Goal: Task Accomplishment & Management: Complete application form

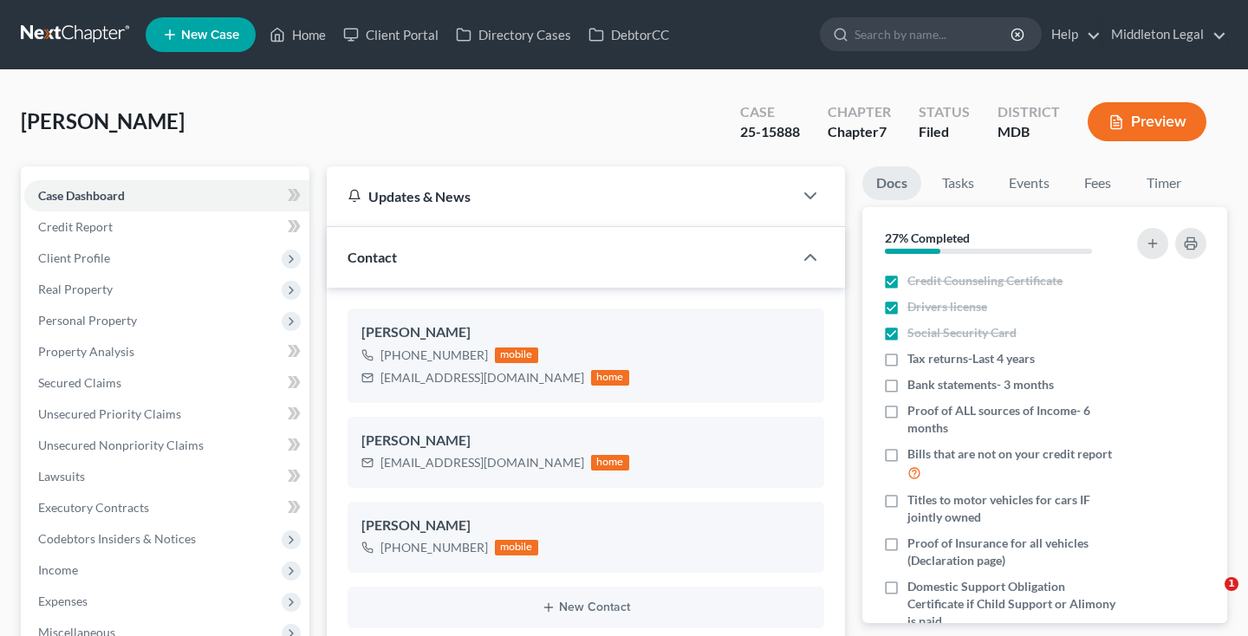
select select "3"
click at [77, 38] on link at bounding box center [76, 34] width 111 height 31
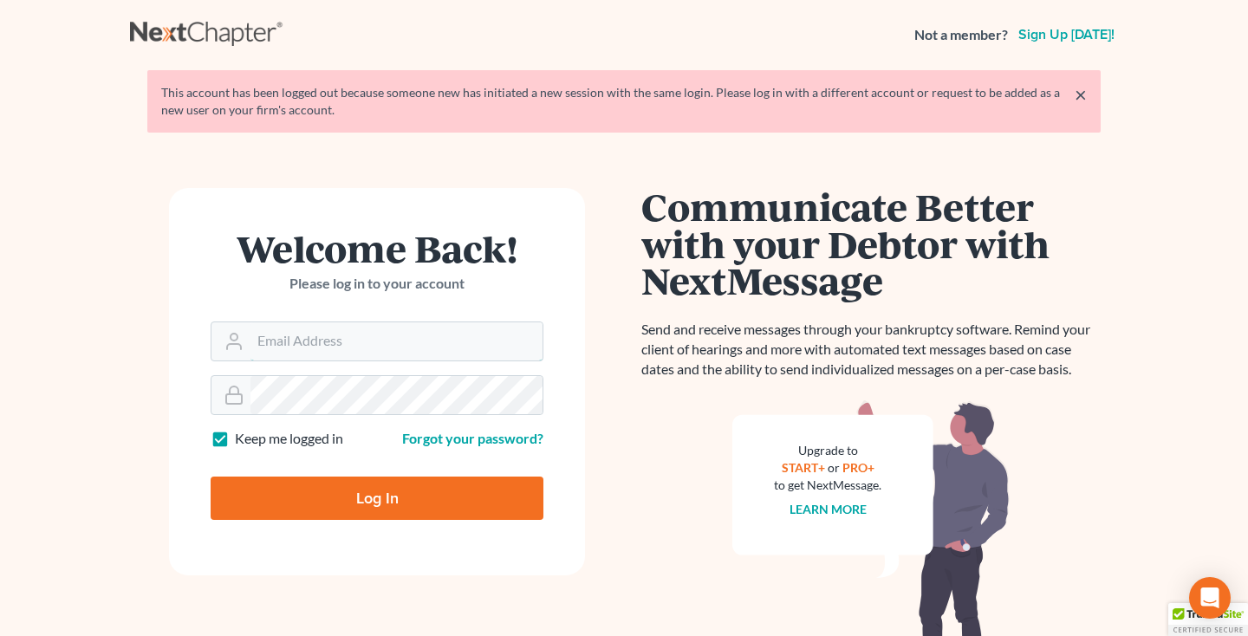
type input "middletonlegal@gmail.com"
click at [319, 515] on input "Log In" at bounding box center [377, 497] width 333 height 43
type input "Thinking..."
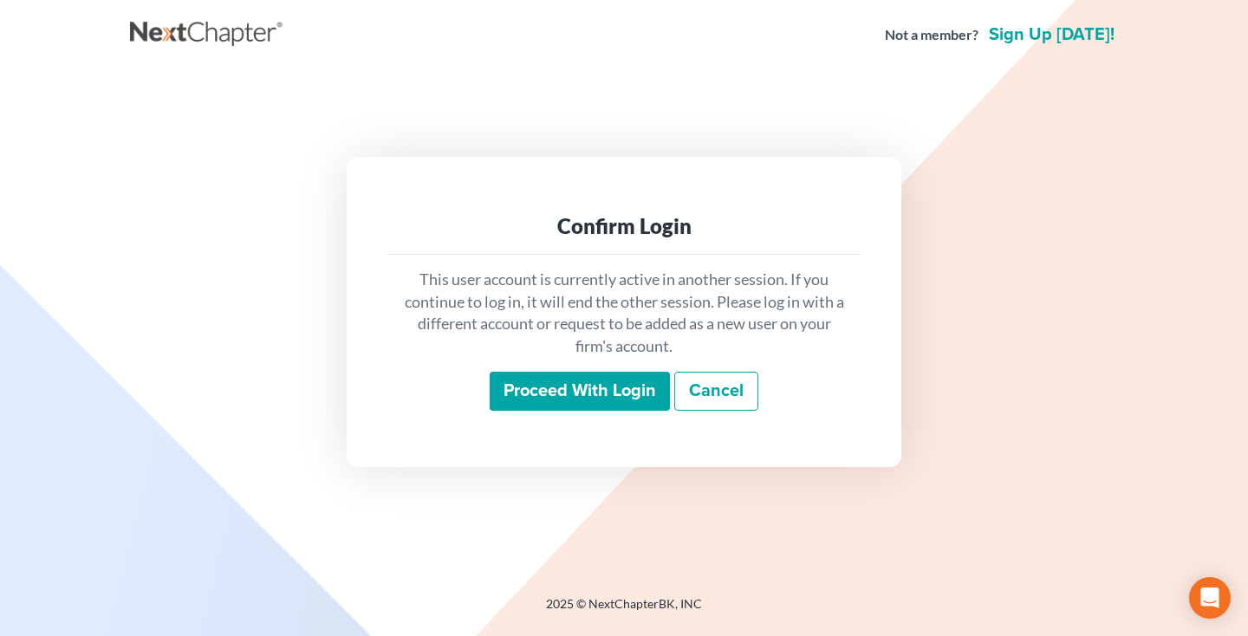
click at [556, 405] on input "Proceed with login" at bounding box center [579, 392] width 180 height 40
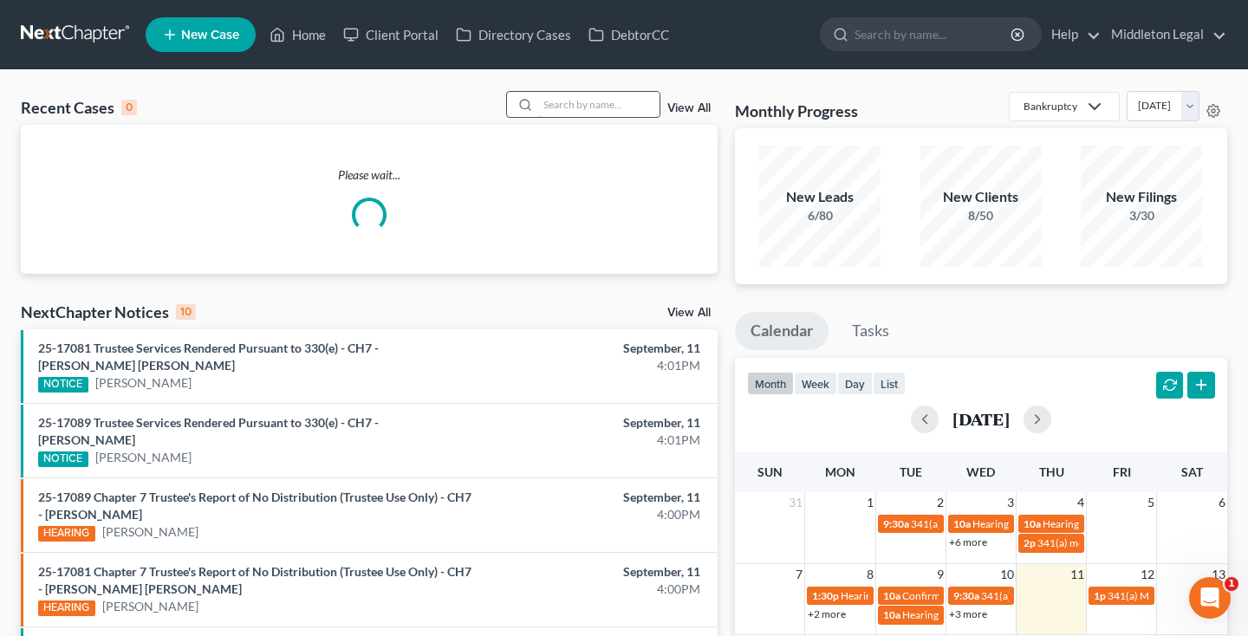
click at [586, 108] on input "search" at bounding box center [598, 104] width 121 height 25
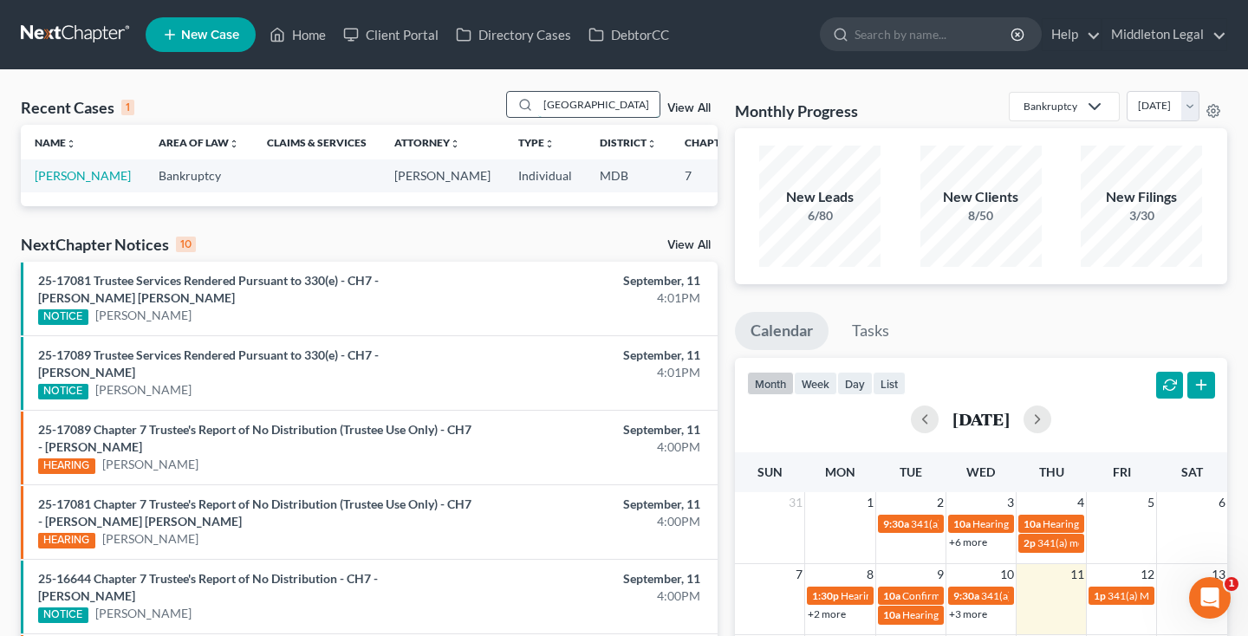
type input "Cheshire"
drag, startPoint x: 586, startPoint y: 108, endPoint x: 67, endPoint y: 190, distance: 526.1
click at [67, 183] on link "[PERSON_NAME]" at bounding box center [83, 175] width 96 height 15
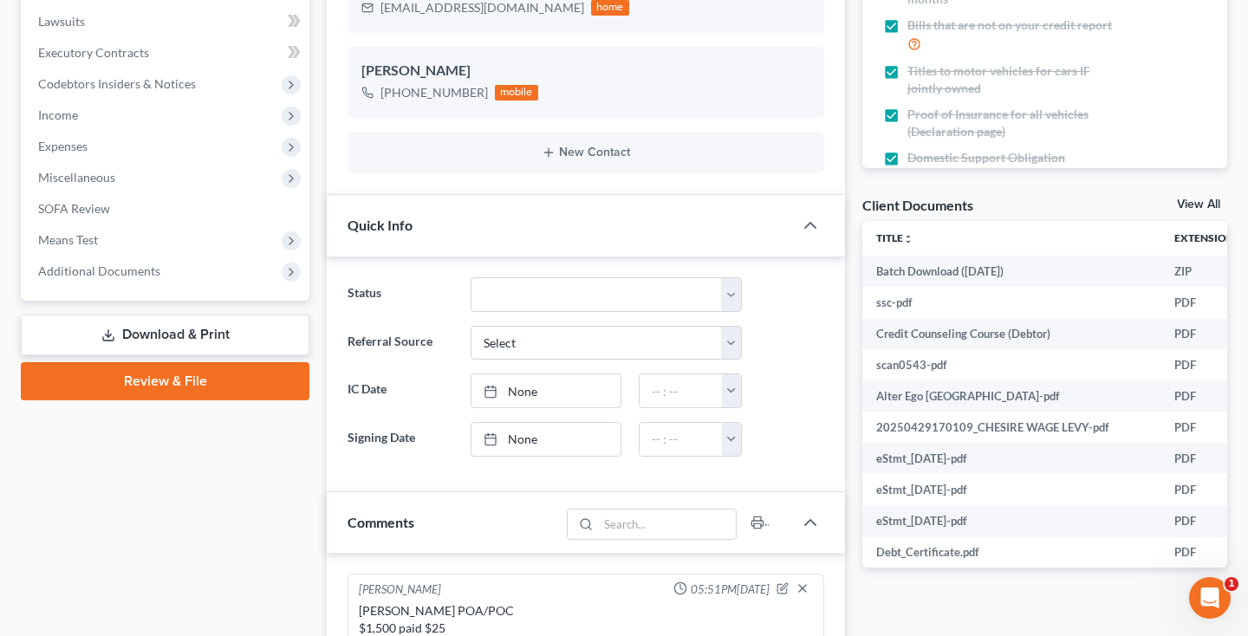
scroll to position [1248, 0]
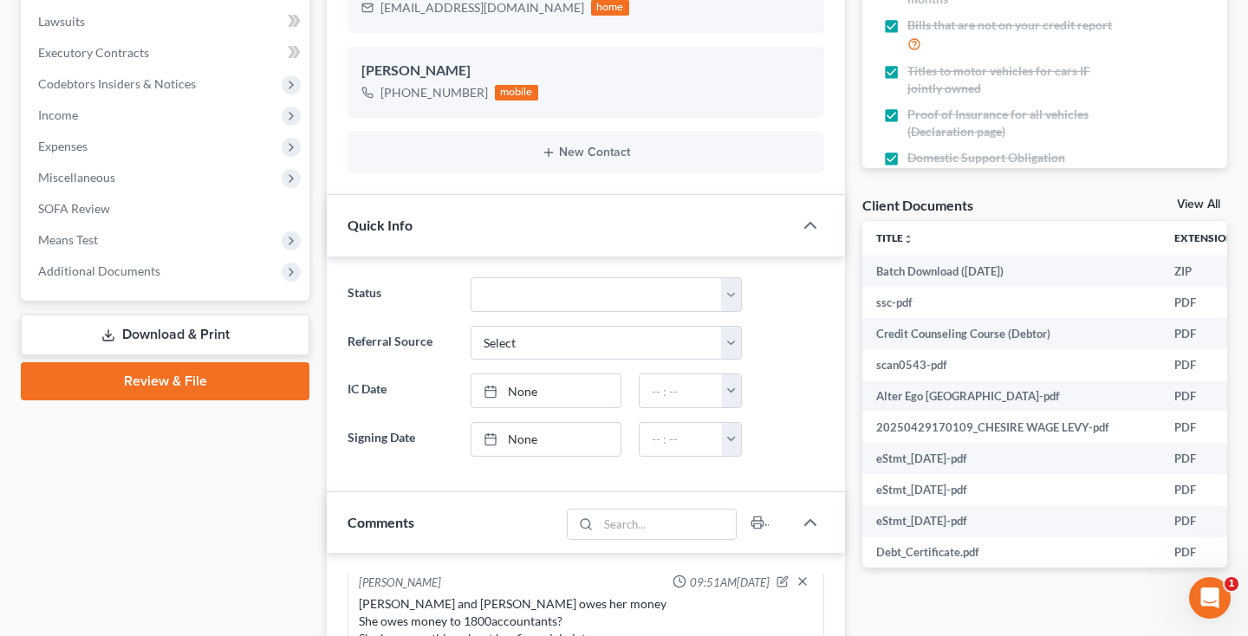
click at [1201, 199] on link "View All" at bounding box center [1197, 204] width 43 height 12
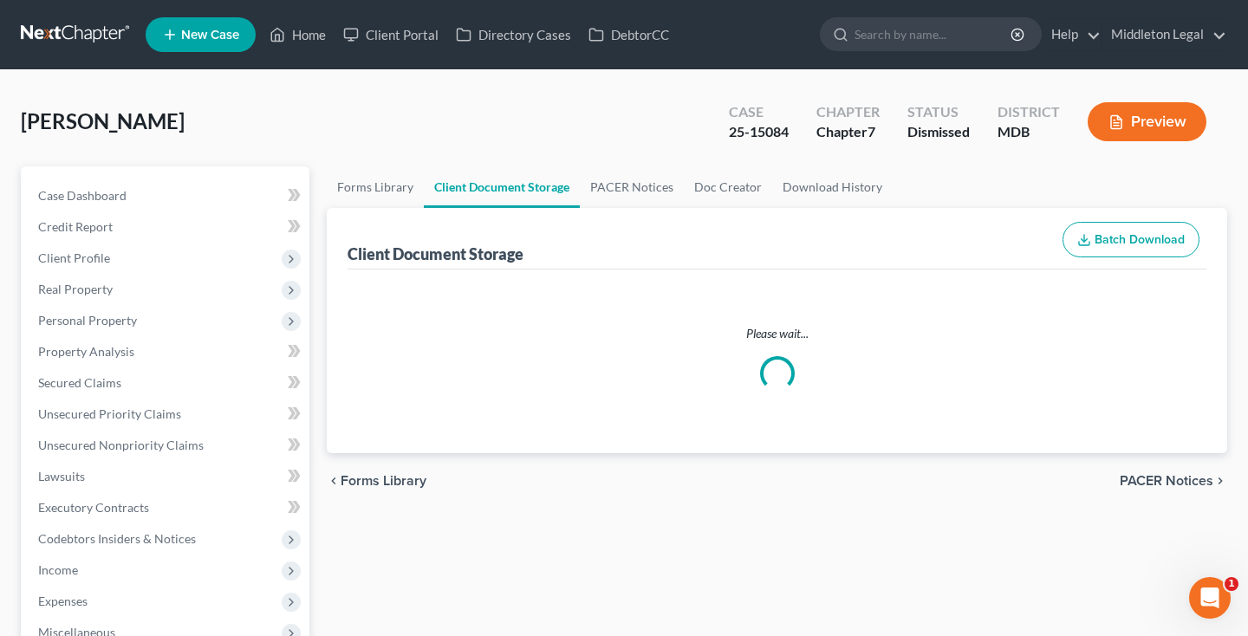
select select "14"
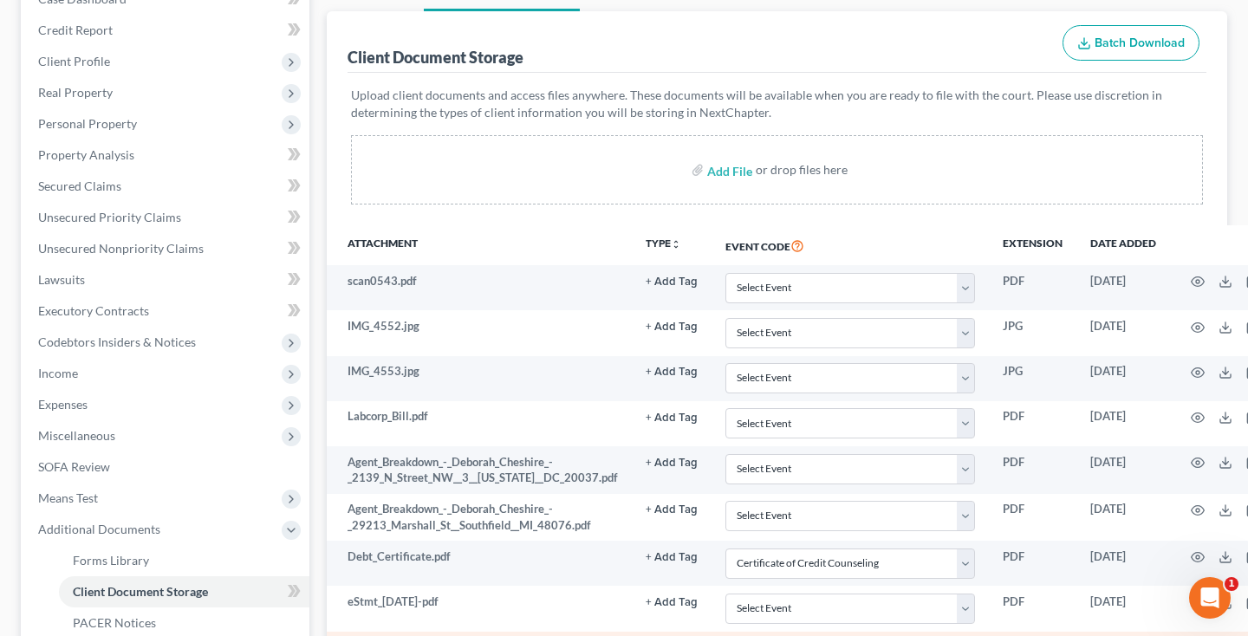
scroll to position [196, 0]
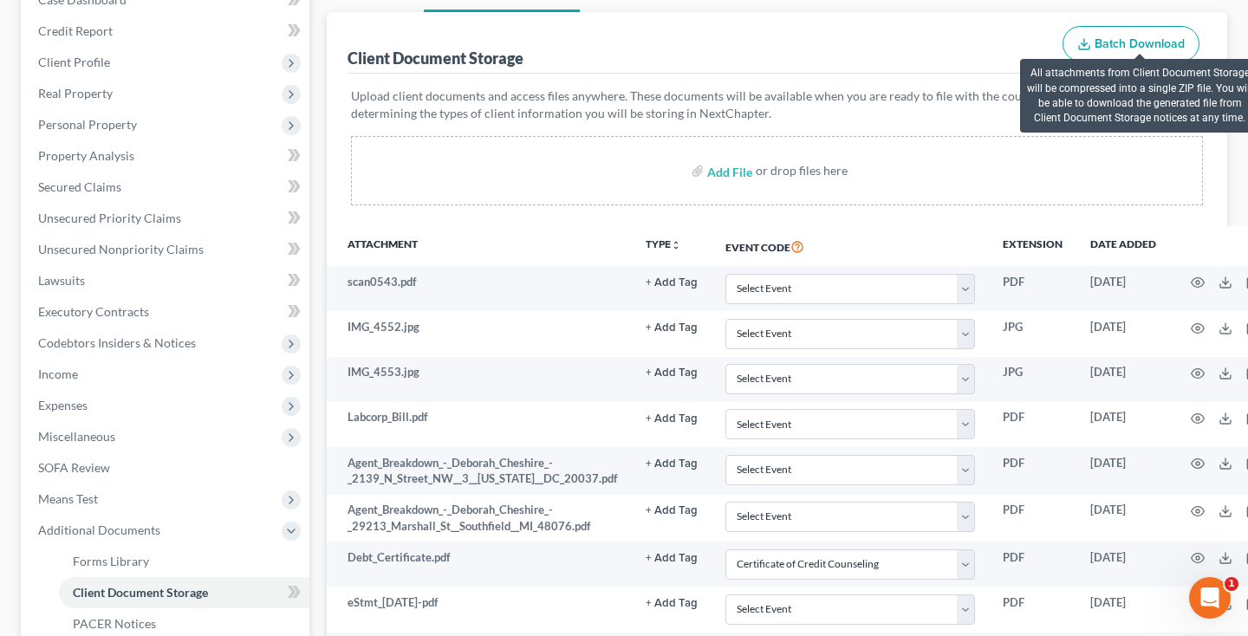
click at [1125, 50] on span "Batch Download" at bounding box center [1139, 43] width 90 height 15
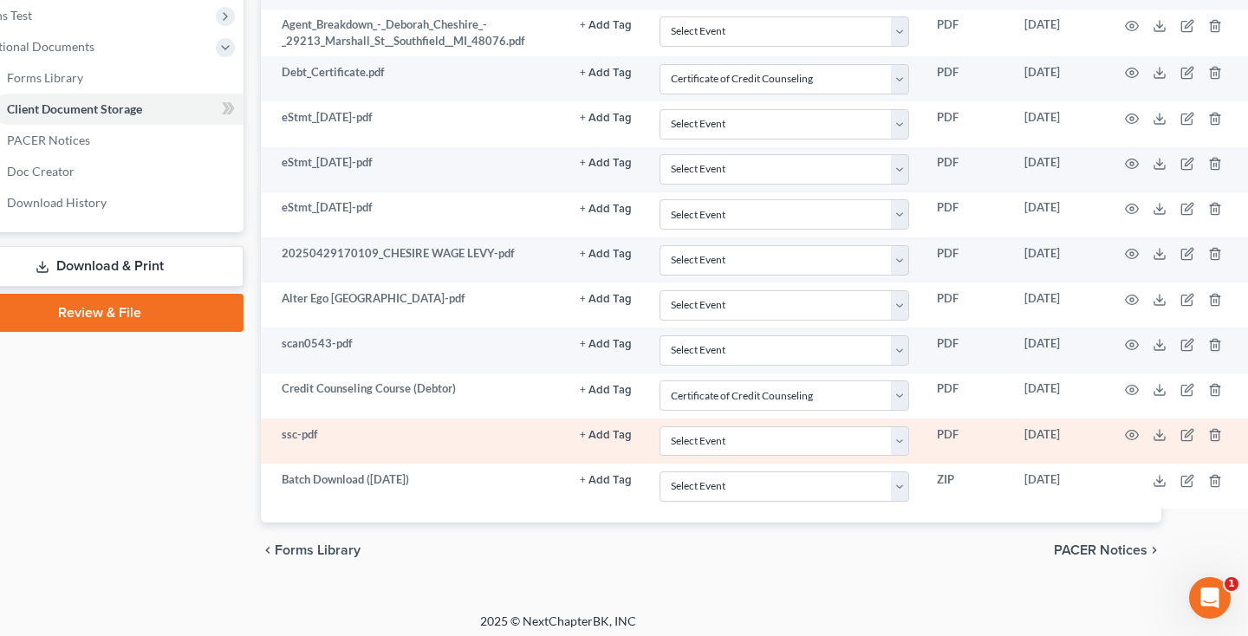
scroll to position [679, 65]
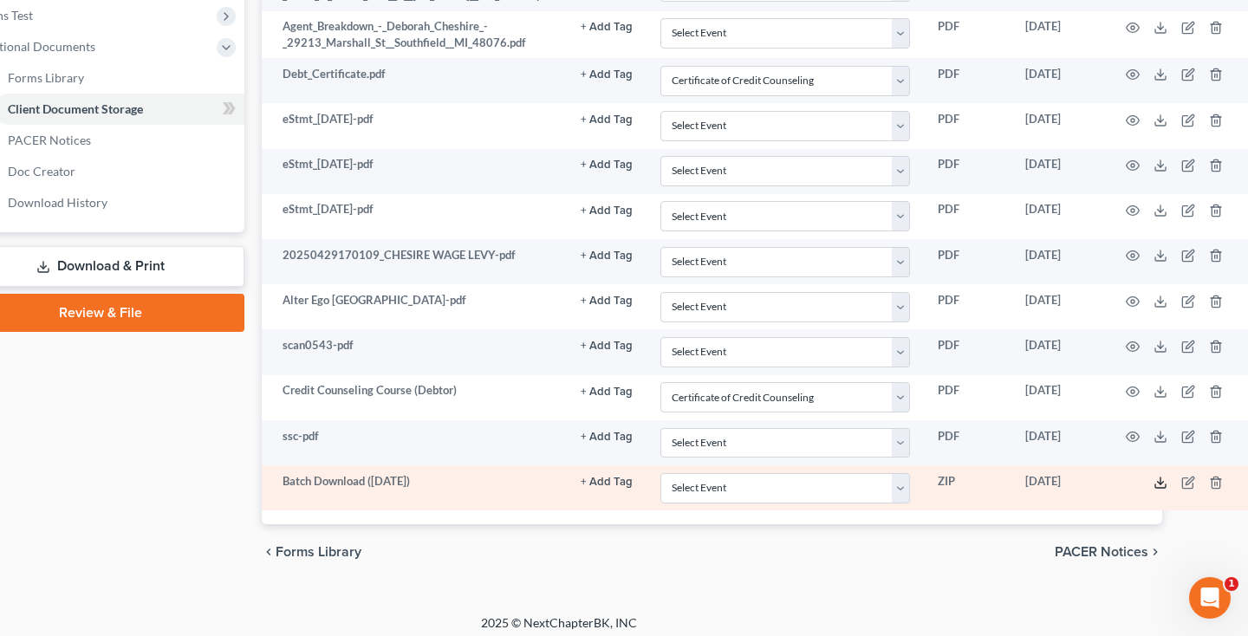
select select "14"
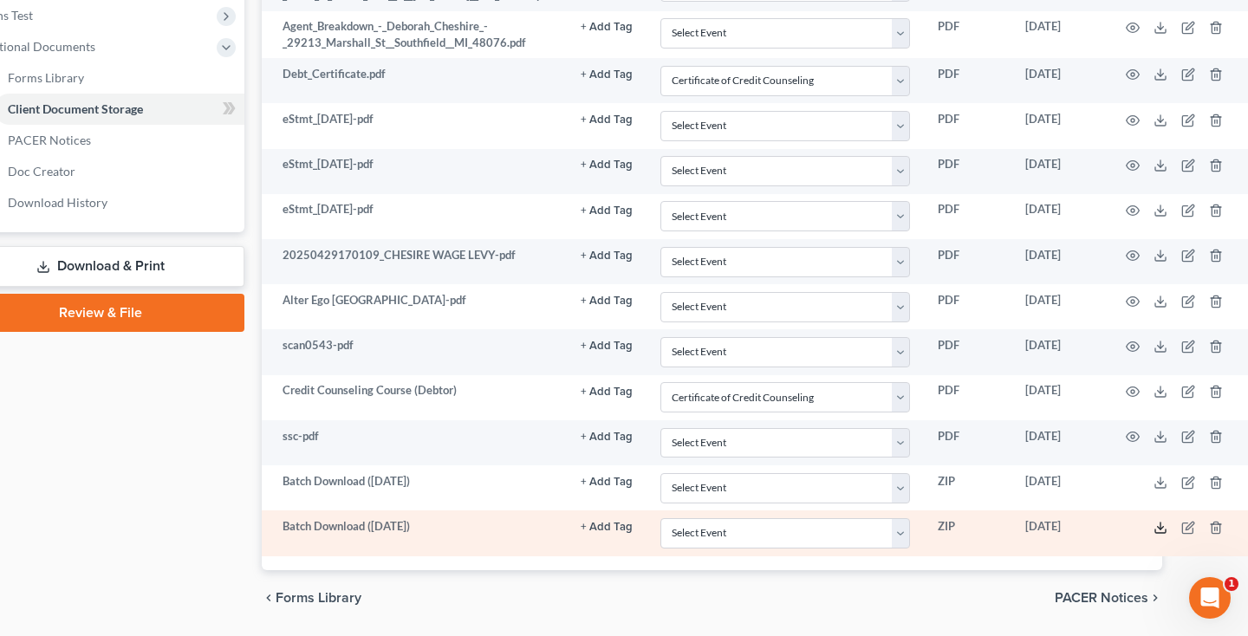
click at [1157, 526] on polyline at bounding box center [1160, 527] width 6 height 3
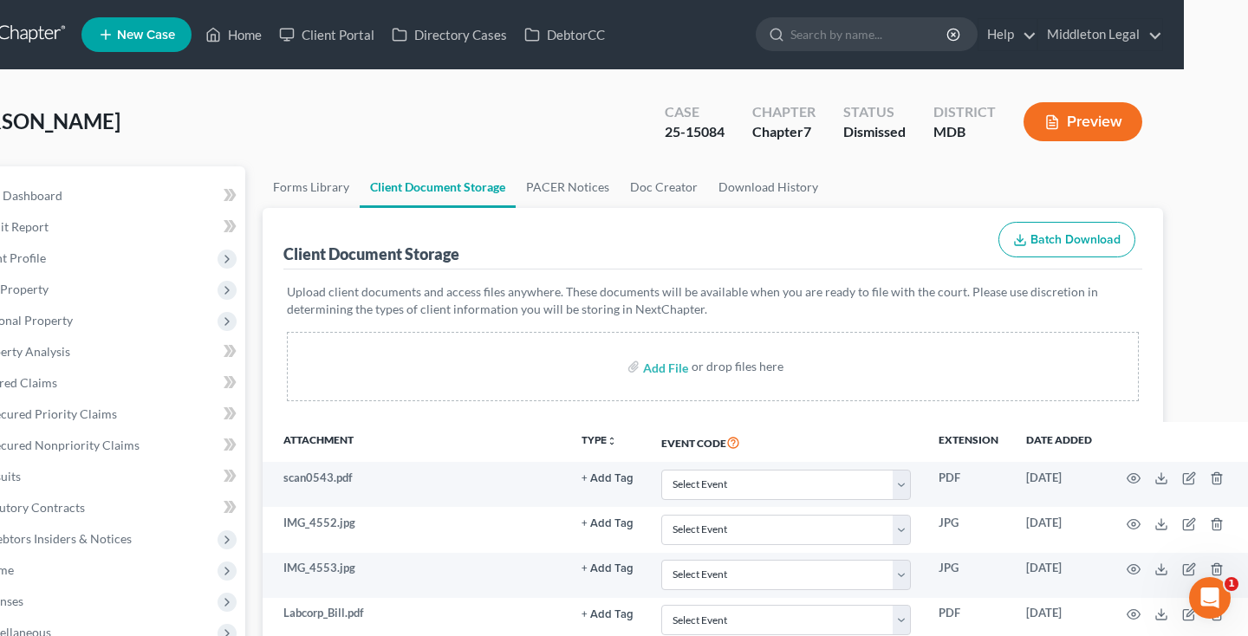
scroll to position [0, 0]
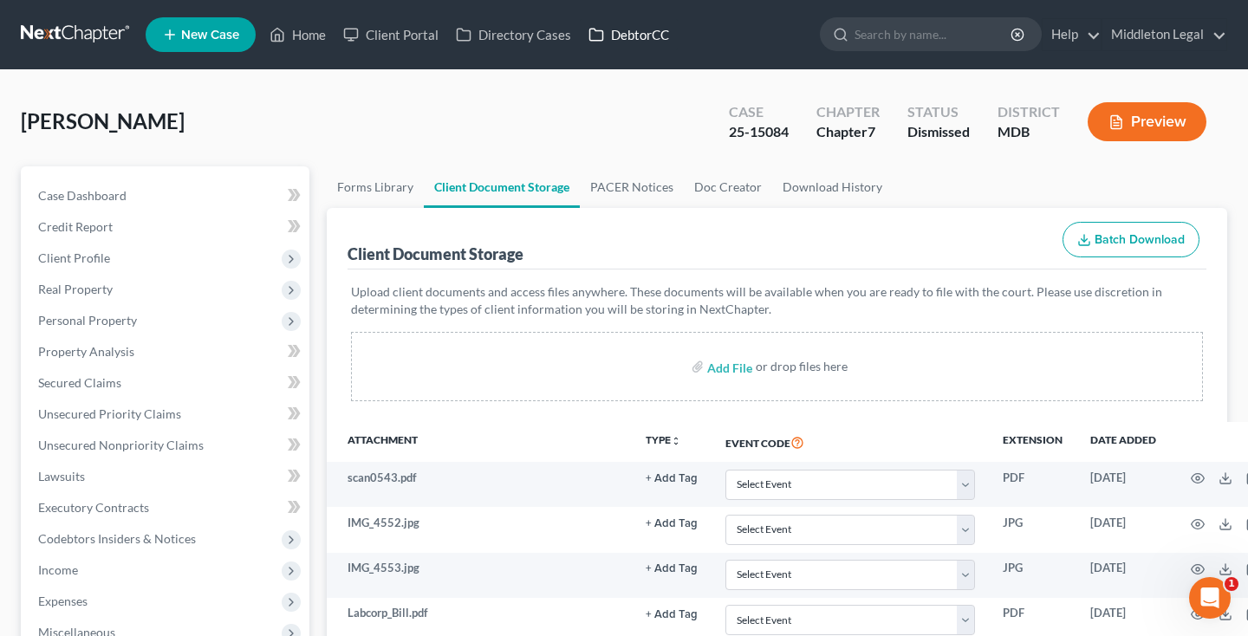
click at [619, 40] on link "DebtorCC" at bounding box center [629, 34] width 98 height 31
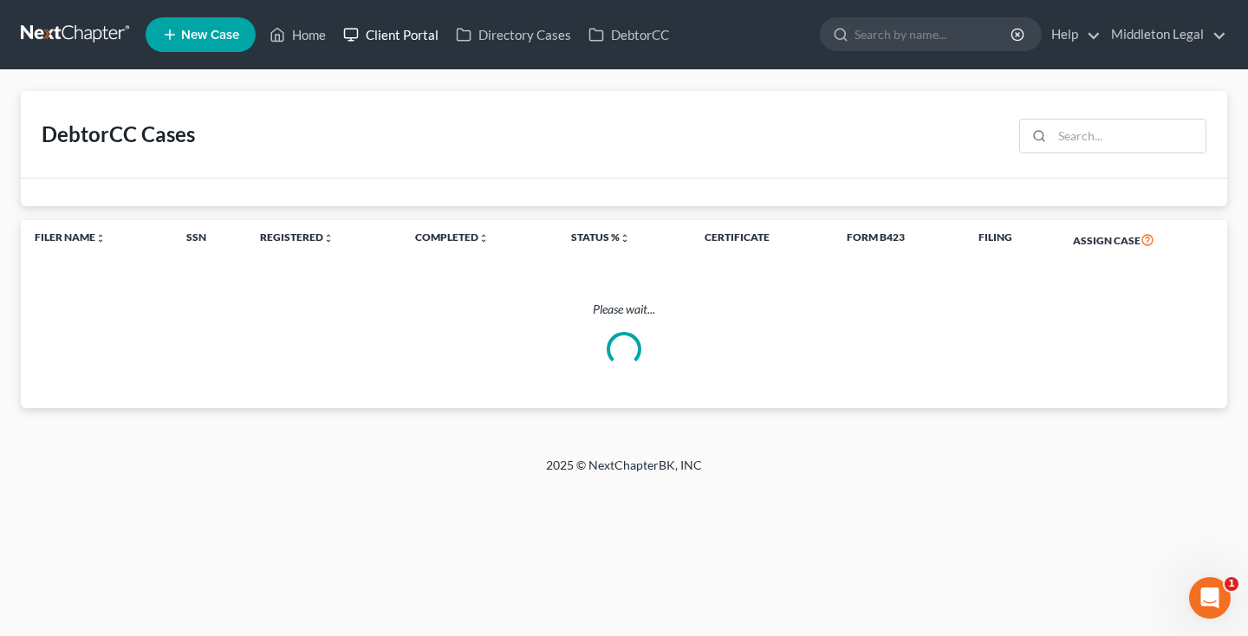
click at [396, 34] on link "Client Portal" at bounding box center [390, 34] width 113 height 31
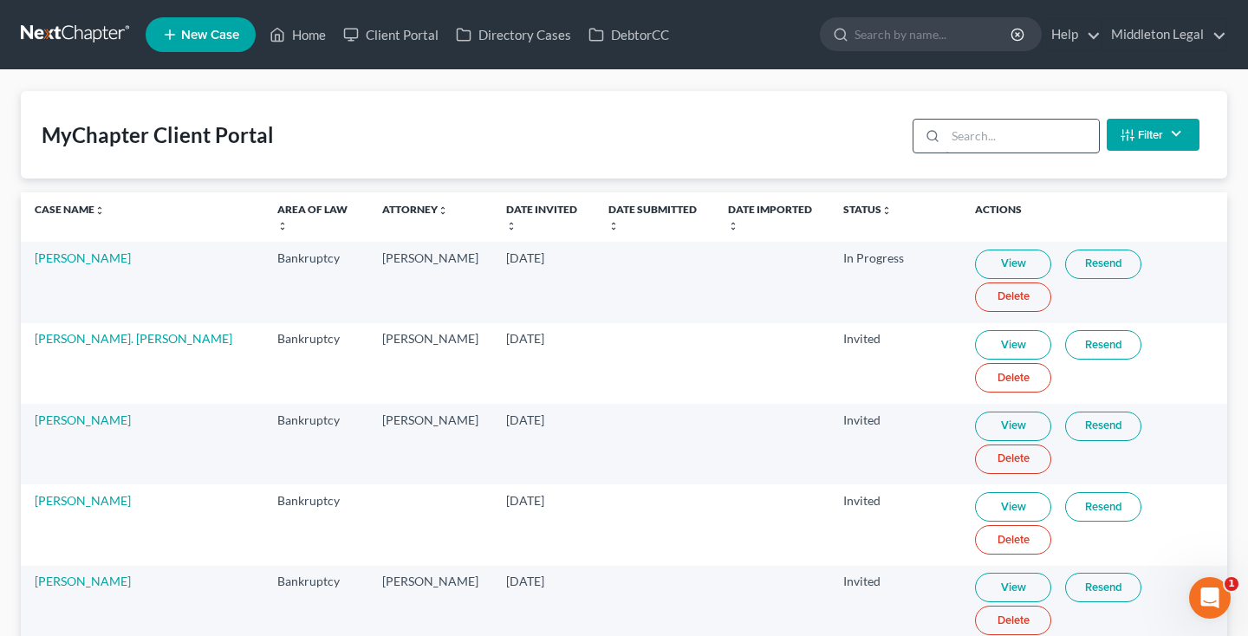
click at [984, 137] on input "search" at bounding box center [1021, 136] width 153 height 33
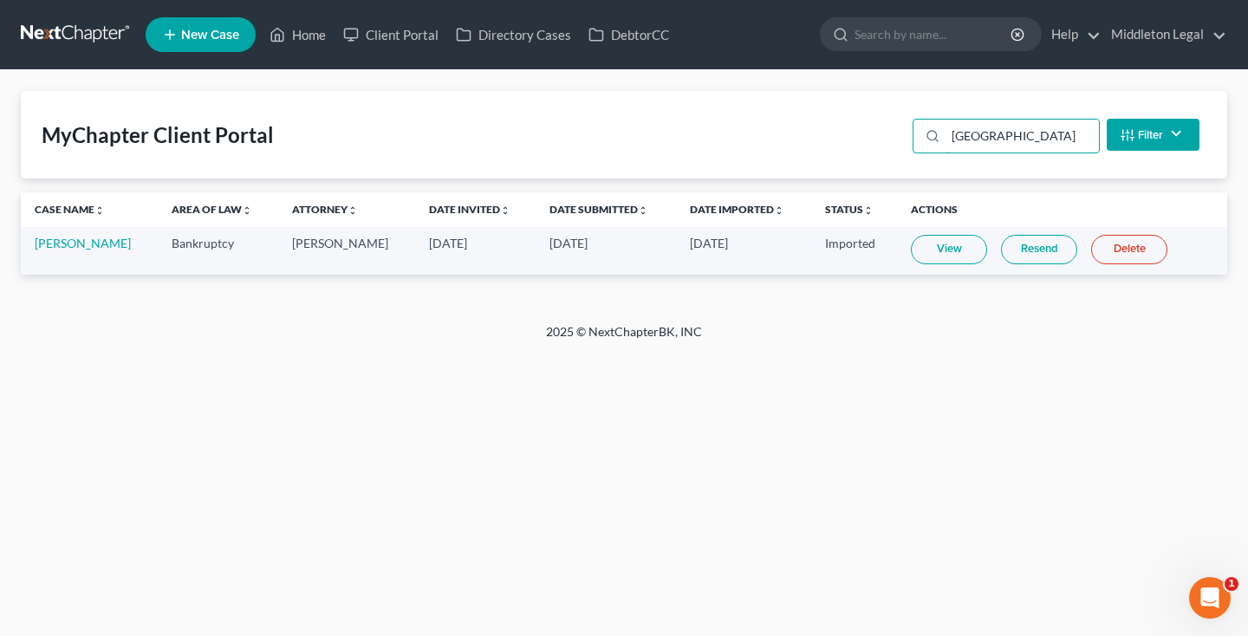
type input "Cheshire"
drag, startPoint x: 982, startPoint y: 165, endPoint x: 949, endPoint y: 253, distance: 93.8
click at [949, 253] on link "View" at bounding box center [949, 249] width 76 height 29
click at [100, 249] on link "Deborah Cheshire" at bounding box center [83, 243] width 96 height 15
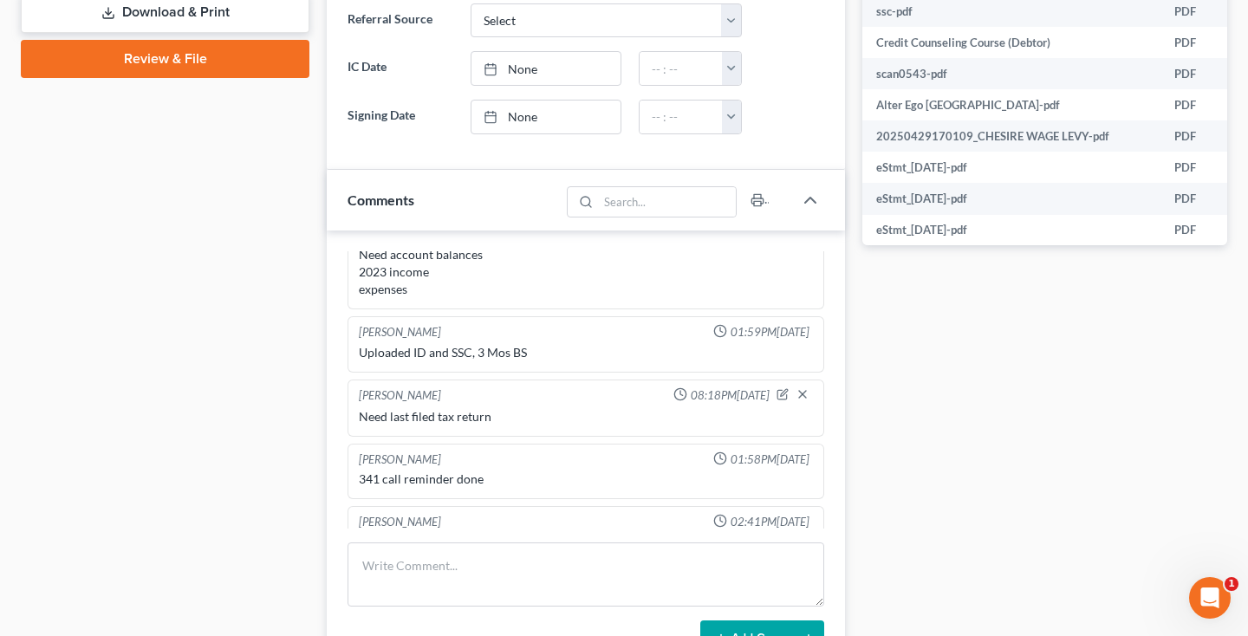
scroll to position [416, 0]
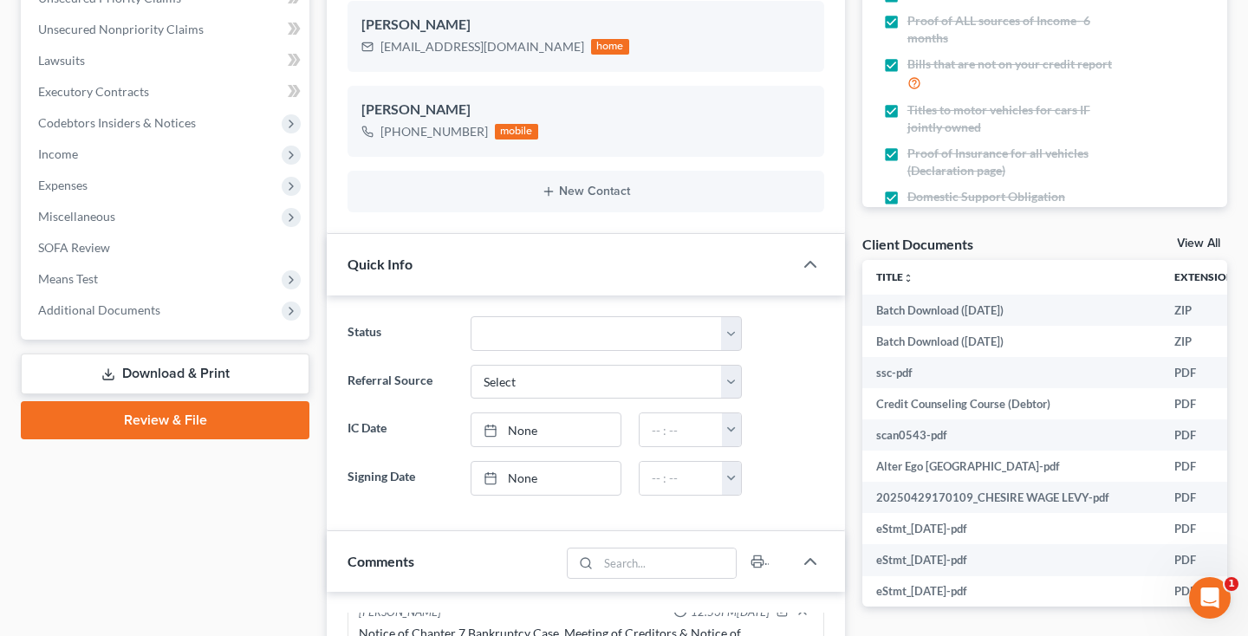
click at [1199, 240] on link "View All" at bounding box center [1197, 243] width 43 height 12
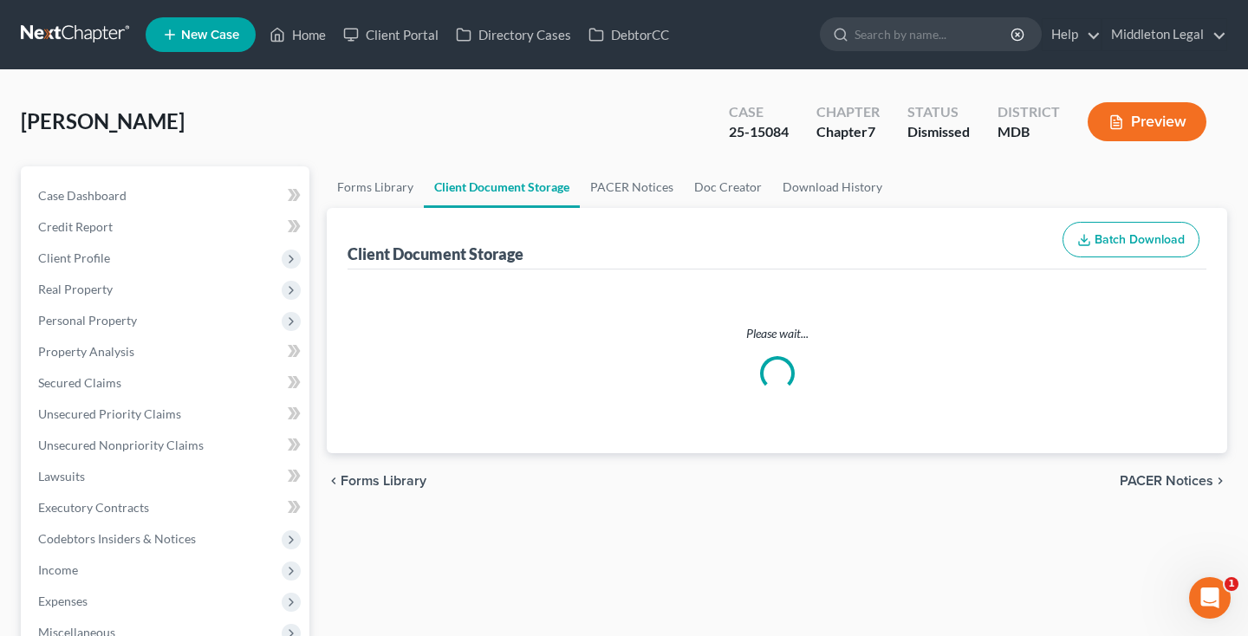
select select "14"
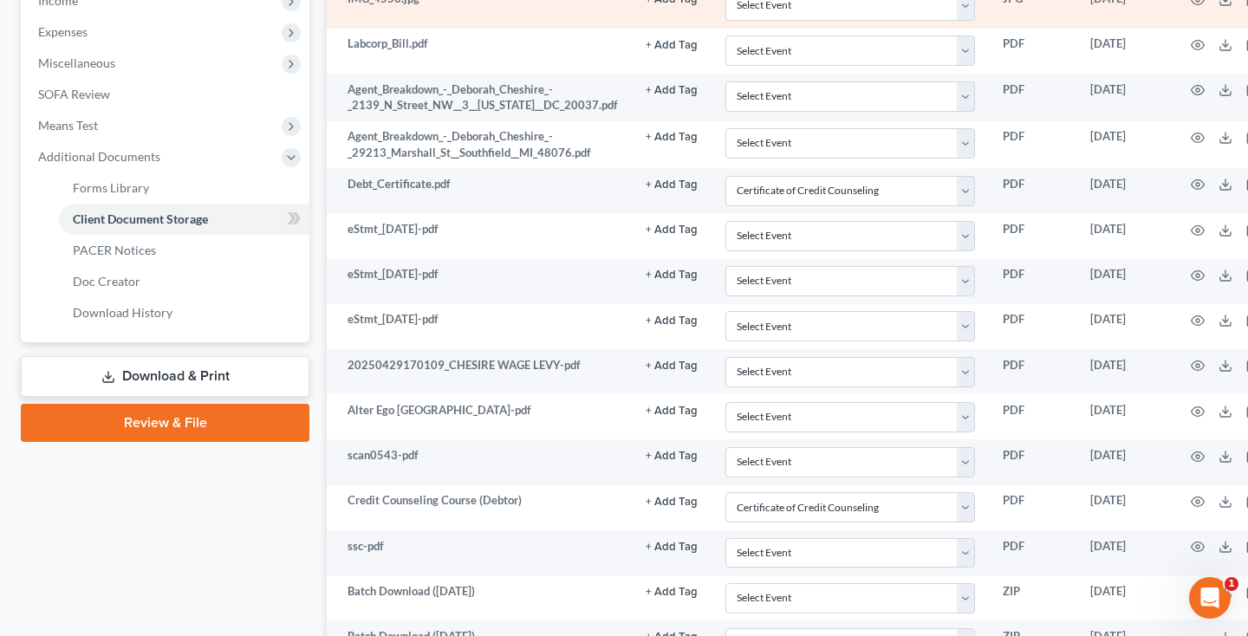
scroll to position [218, 3]
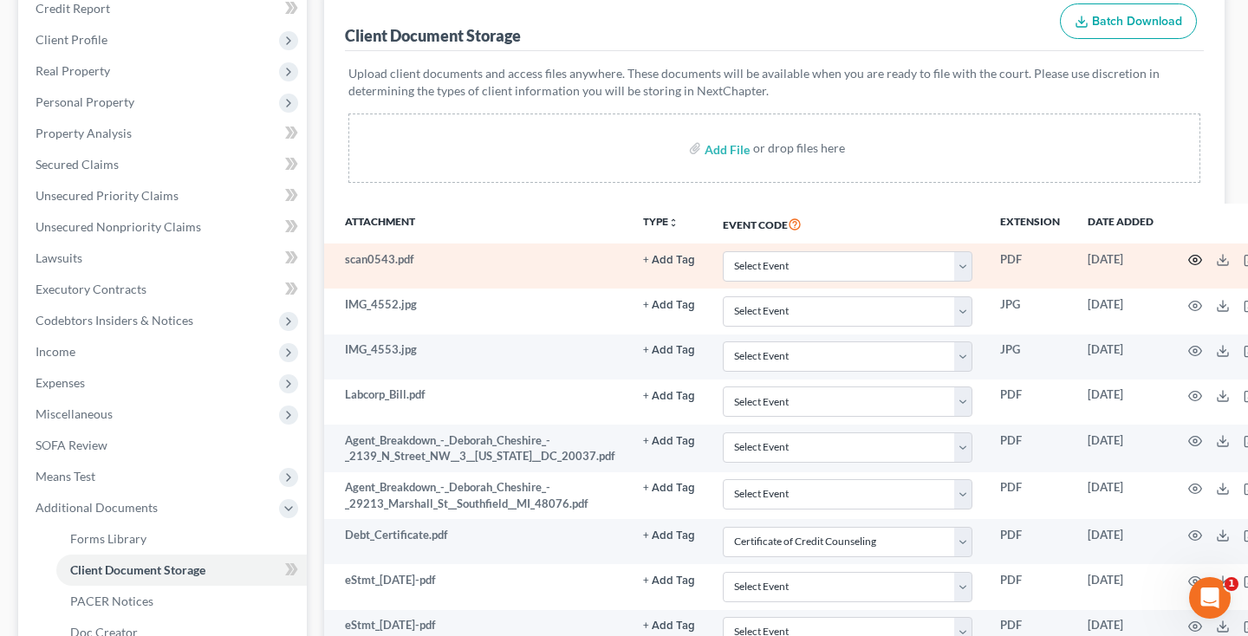
click at [1188, 266] on icon "button" at bounding box center [1195, 260] width 14 height 14
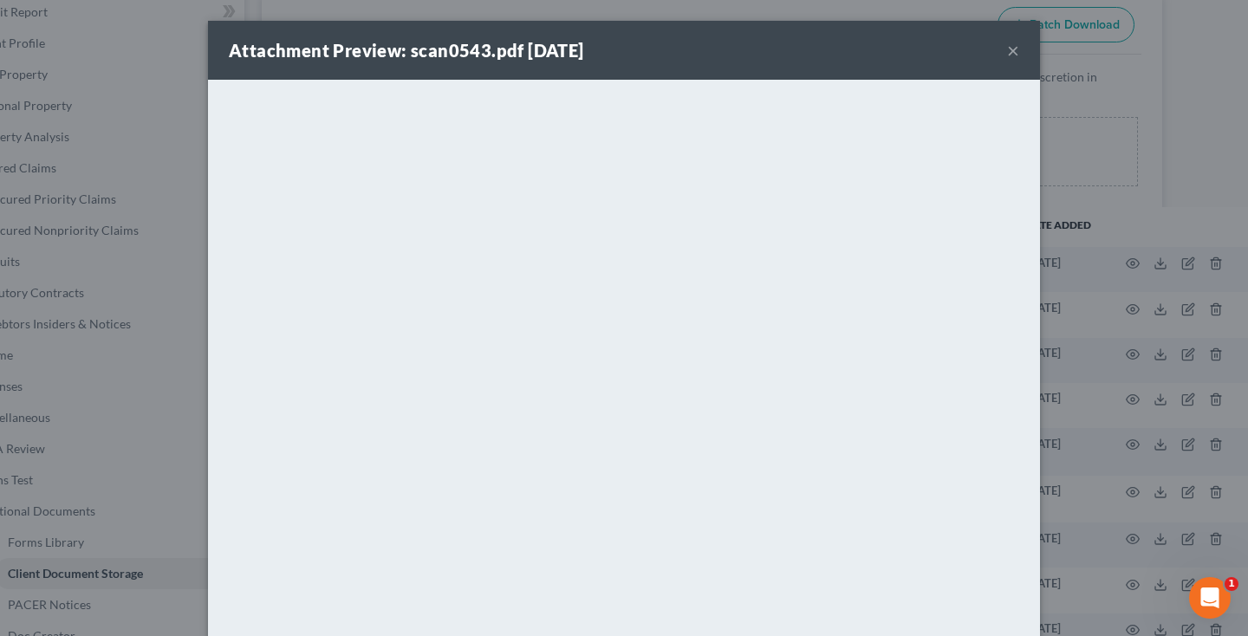
scroll to position [0, 0]
click at [1011, 53] on button "×" at bounding box center [1013, 50] width 12 height 21
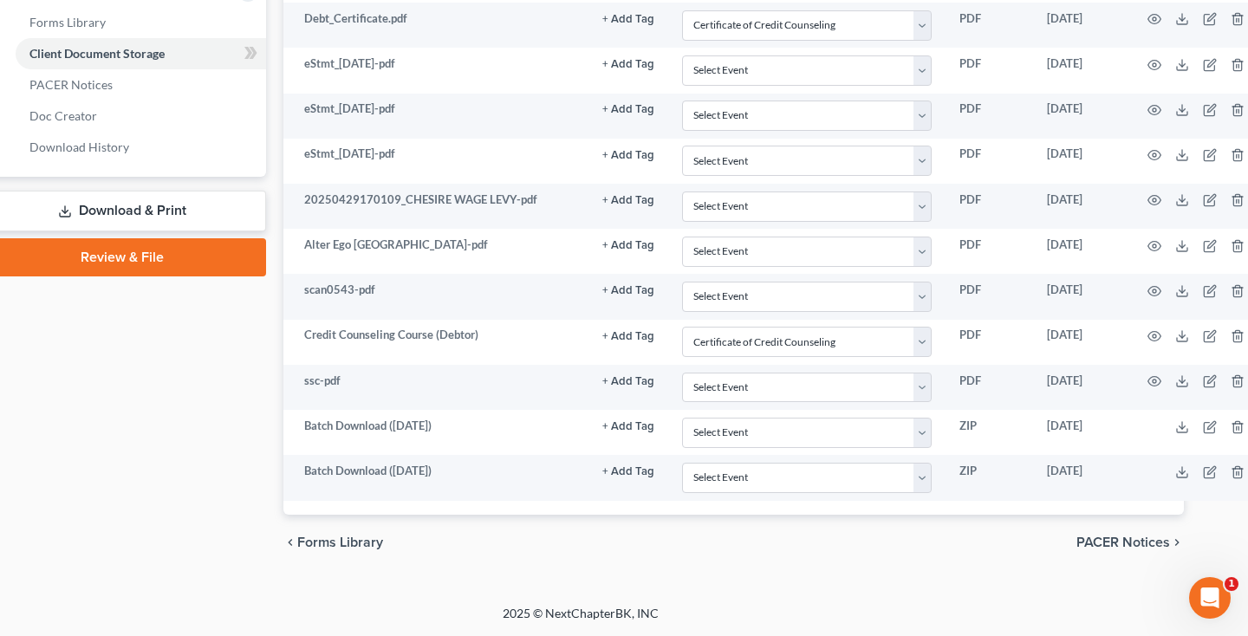
scroll to position [0, 22]
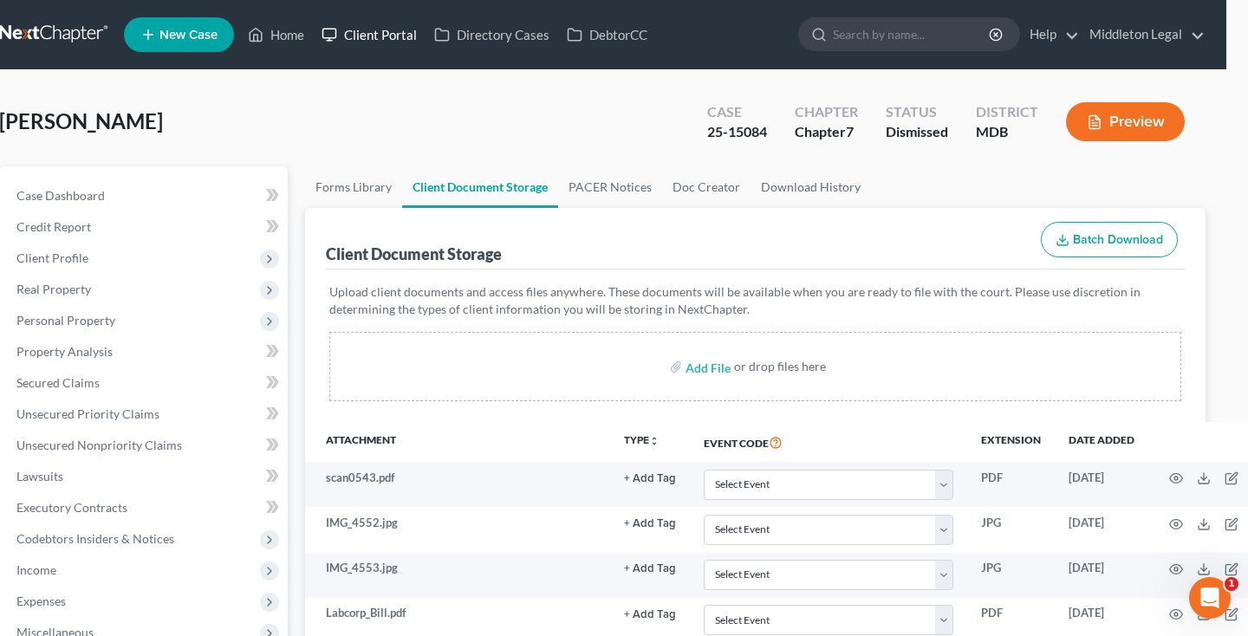
click at [392, 38] on link "Client Portal" at bounding box center [369, 34] width 113 height 31
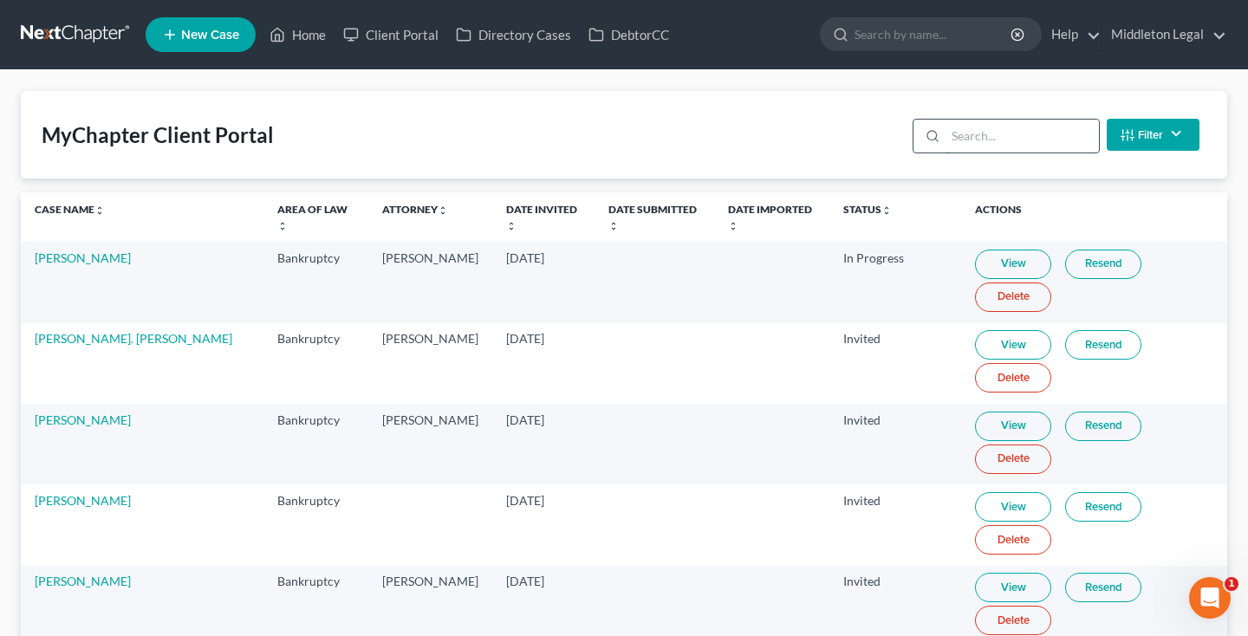
click at [980, 139] on input "search" at bounding box center [1021, 136] width 153 height 33
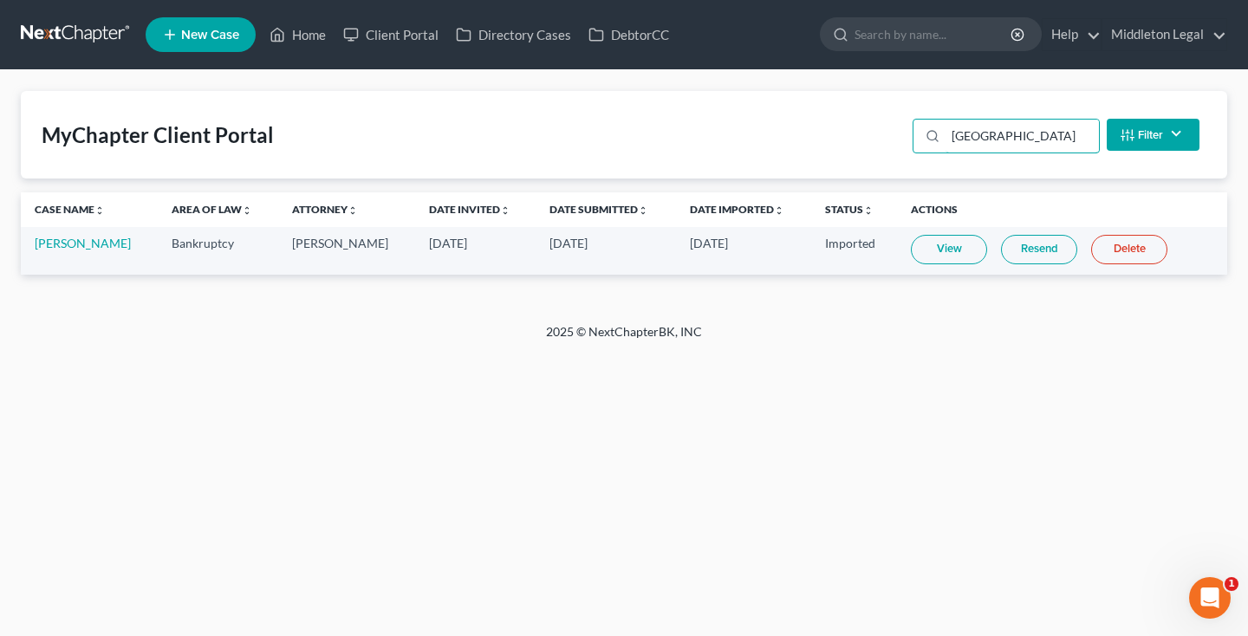
type input "Cheshire"
drag, startPoint x: 994, startPoint y: 165, endPoint x: 969, endPoint y: 248, distance: 86.9
click at [969, 248] on link "View" at bounding box center [949, 249] width 76 height 29
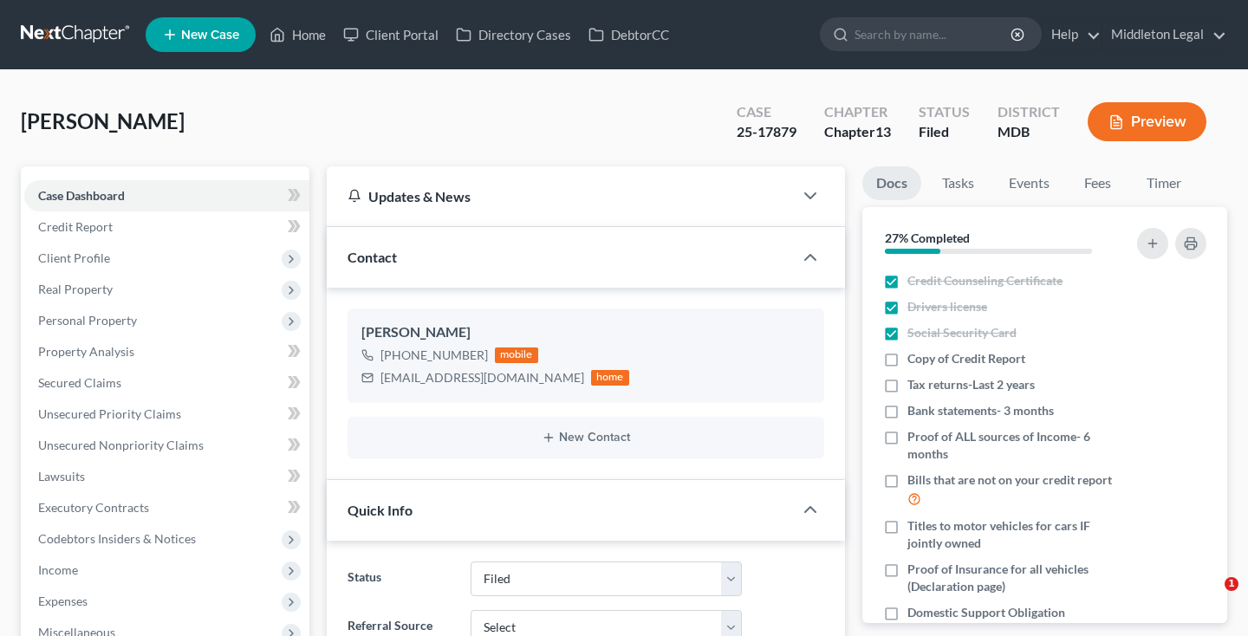
select select "3"
click at [198, 34] on span "New Case" at bounding box center [210, 35] width 58 height 13
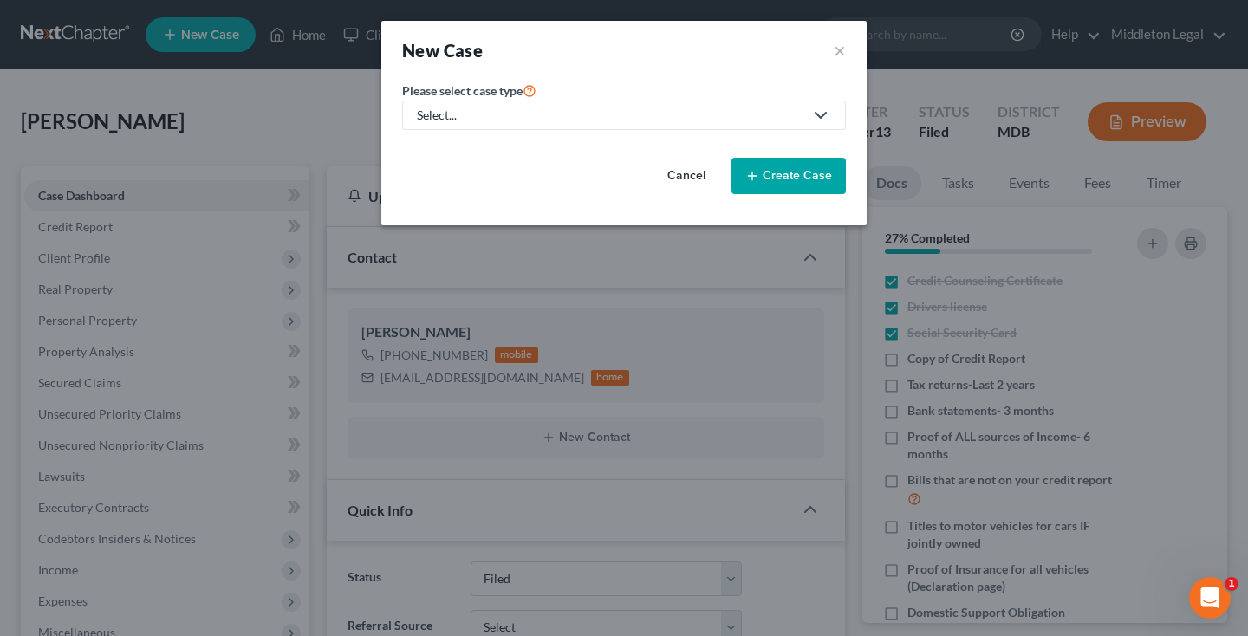
click at [529, 113] on div "Select..." at bounding box center [610, 115] width 386 height 17
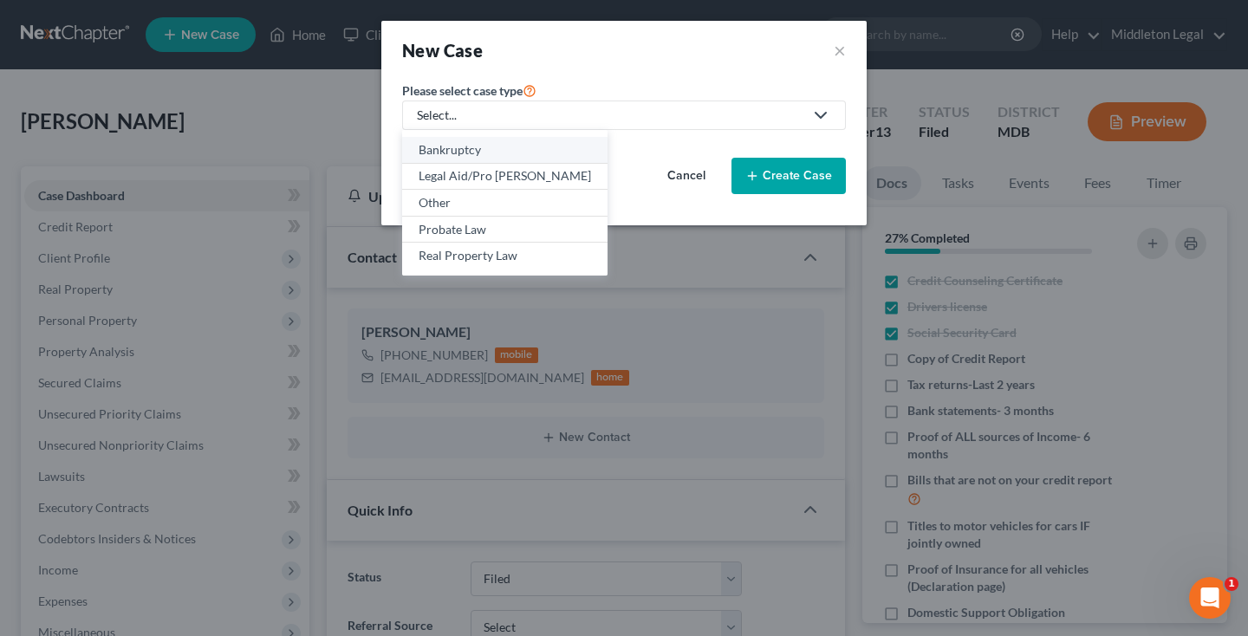
click at [482, 145] on div "Bankruptcy" at bounding box center [504, 149] width 172 height 17
select select "38"
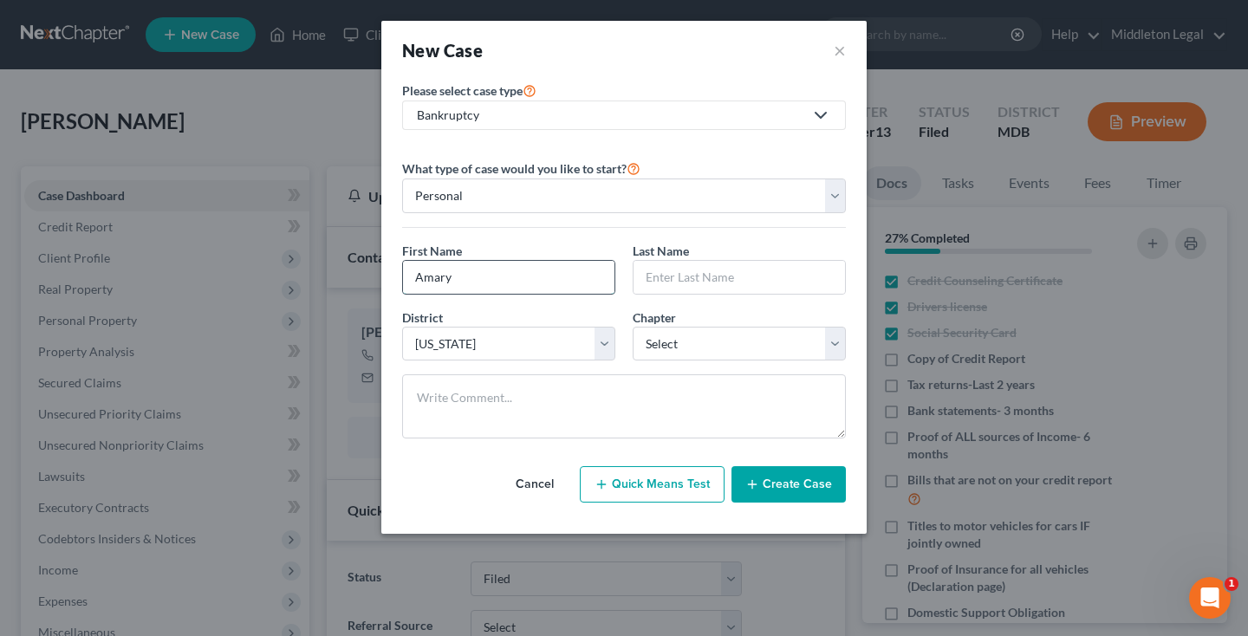
type input "Amary"
type input "[PERSON_NAME]"
select select "0"
click at [599, 399] on textarea at bounding box center [624, 406] width 444 height 64
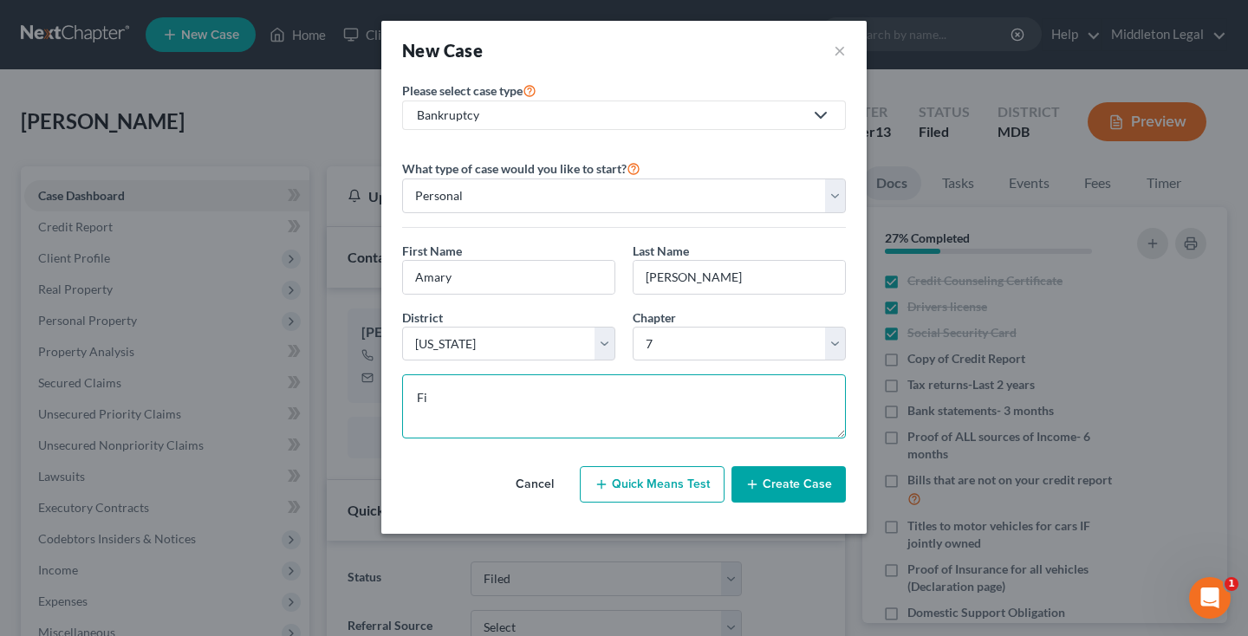
type textarea "F"
type textarea "$500 down then $200 x 10"
click at [761, 484] on button "Create Case" at bounding box center [788, 484] width 114 height 36
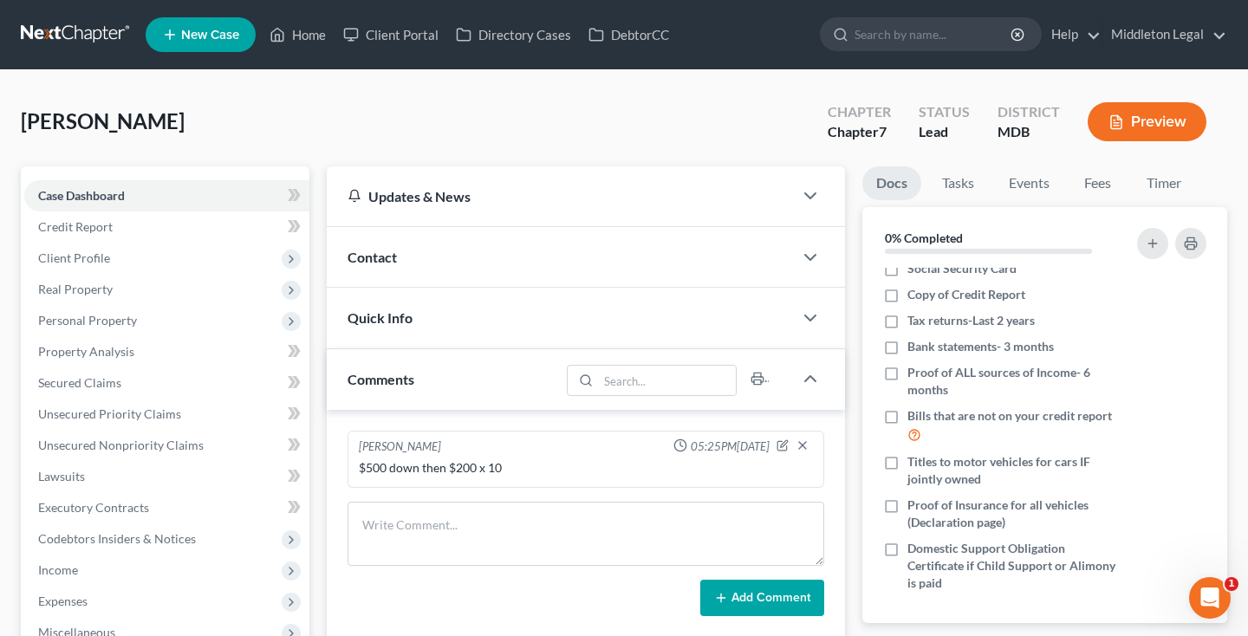
click at [65, 36] on link at bounding box center [76, 34] width 111 height 31
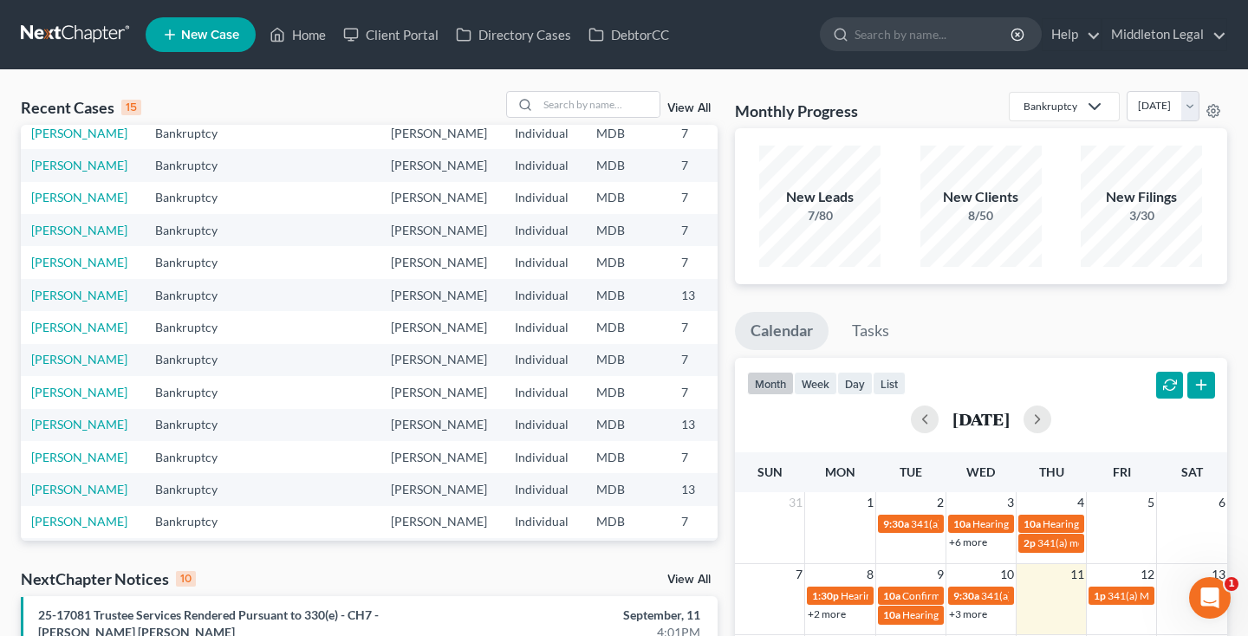
scroll to position [77, 0]
click at [53, 301] on link "[PERSON_NAME]" at bounding box center [83, 293] width 96 height 15
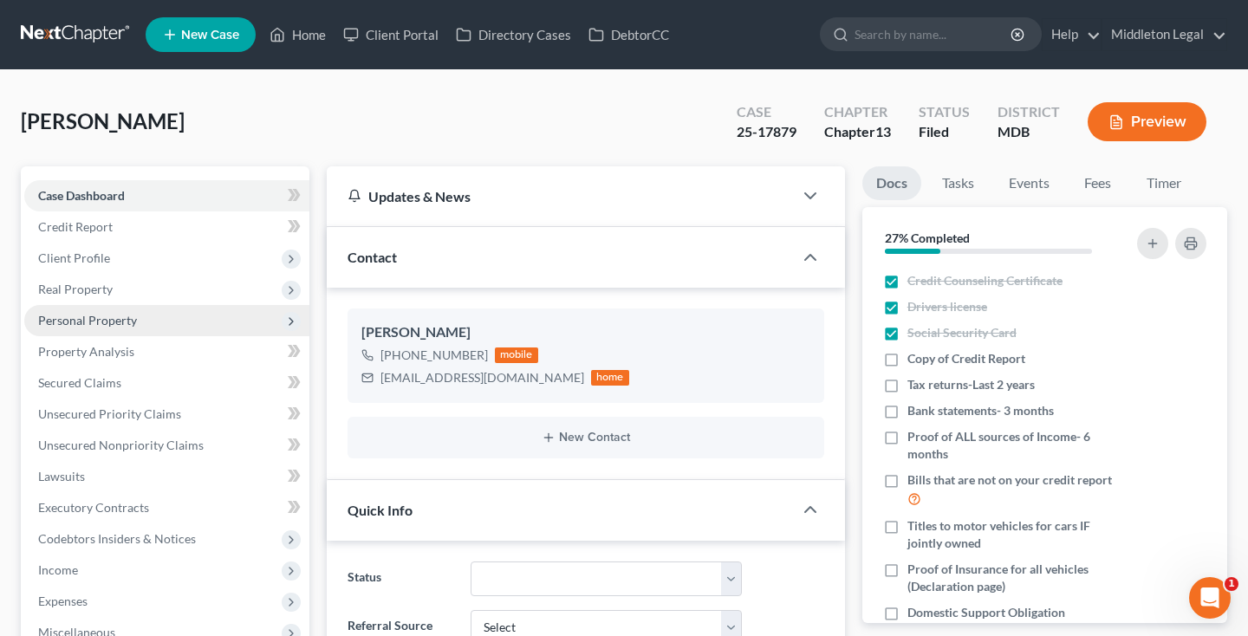
scroll to position [352, 0]
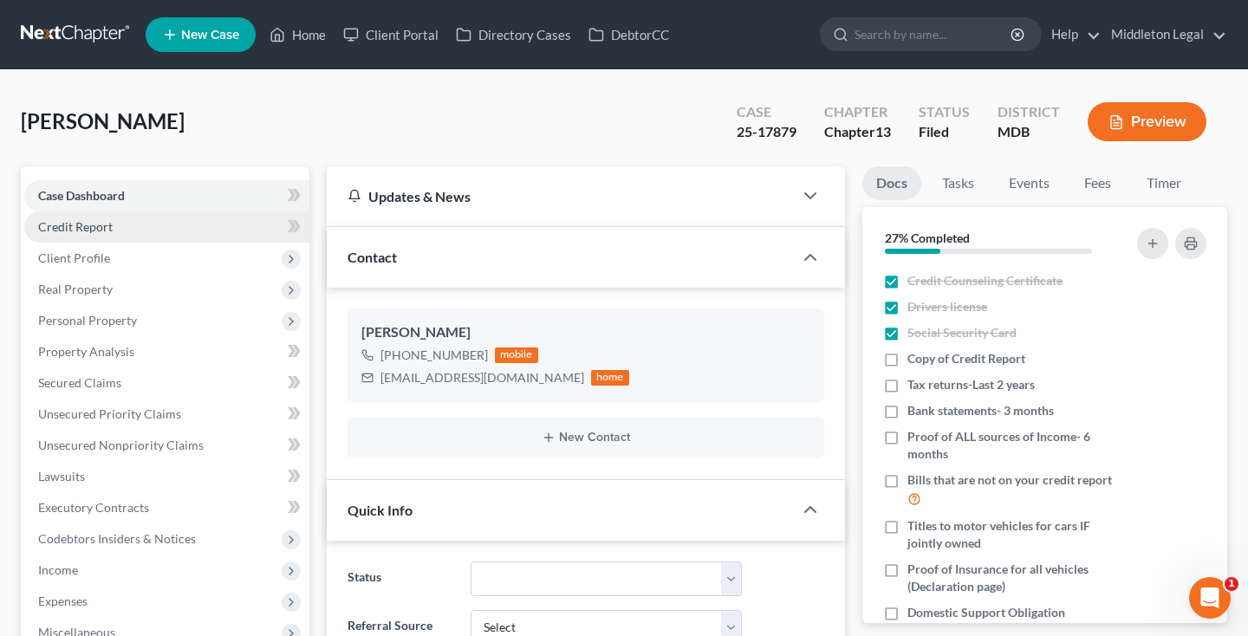
click at [137, 231] on link "Credit Report" at bounding box center [166, 226] width 285 height 31
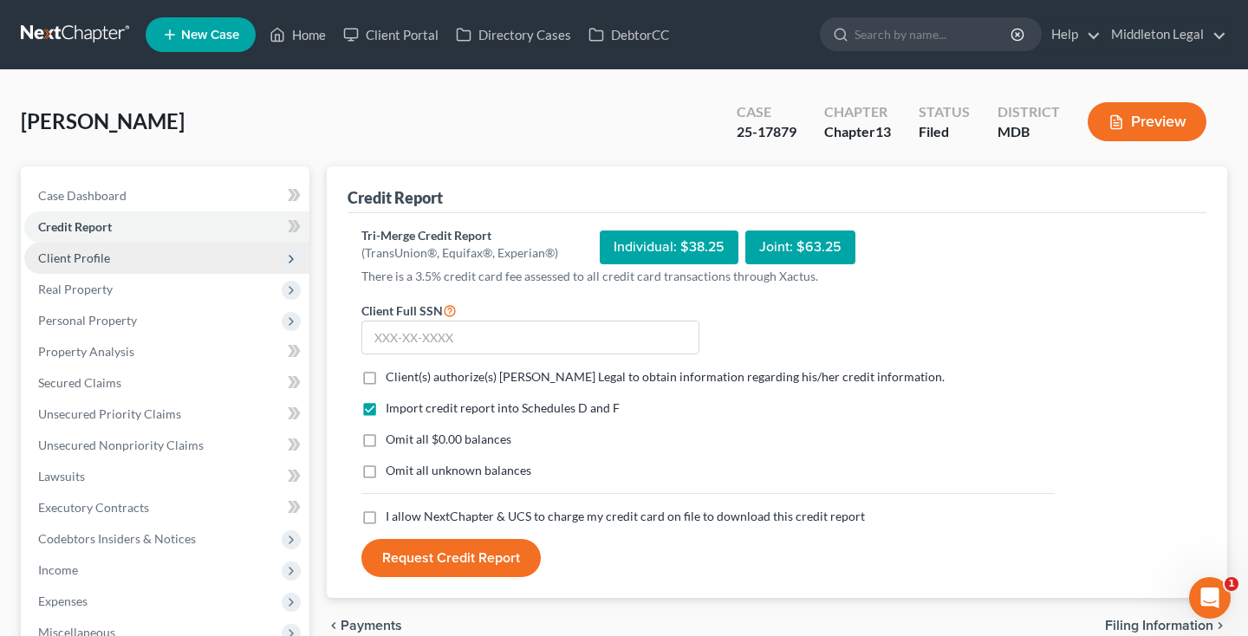
click at [120, 261] on span "Client Profile" at bounding box center [166, 258] width 285 height 31
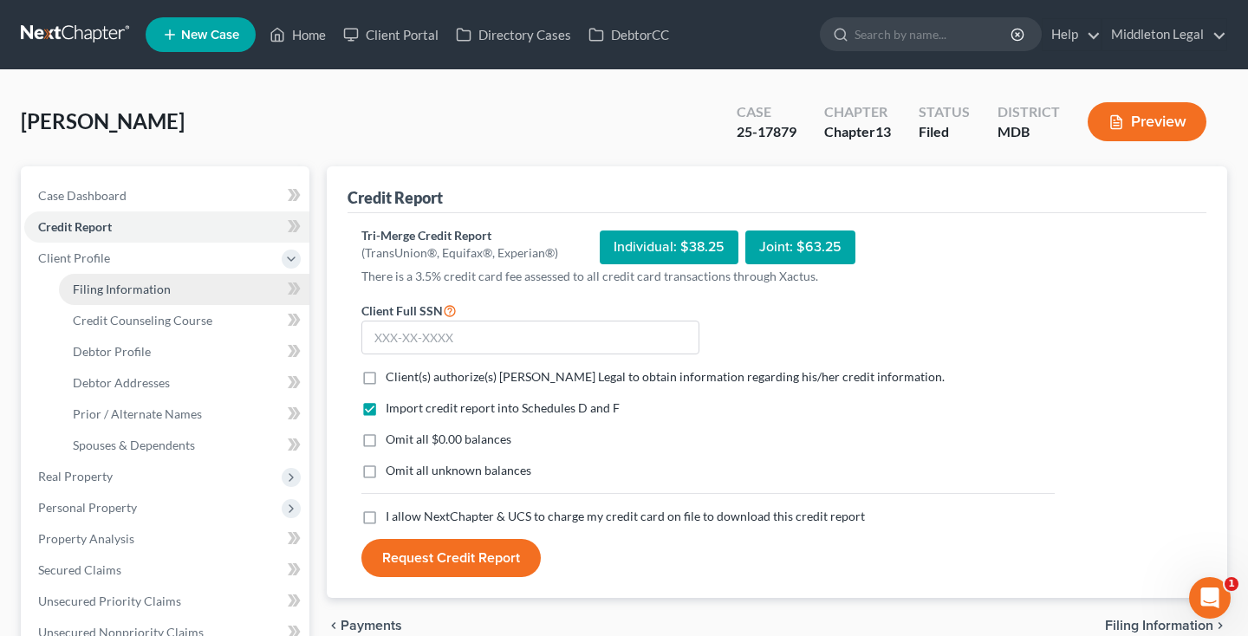
click at [118, 288] on span "Filing Information" at bounding box center [122, 289] width 98 height 15
select select "1"
select select "0"
select select "3"
select select "21"
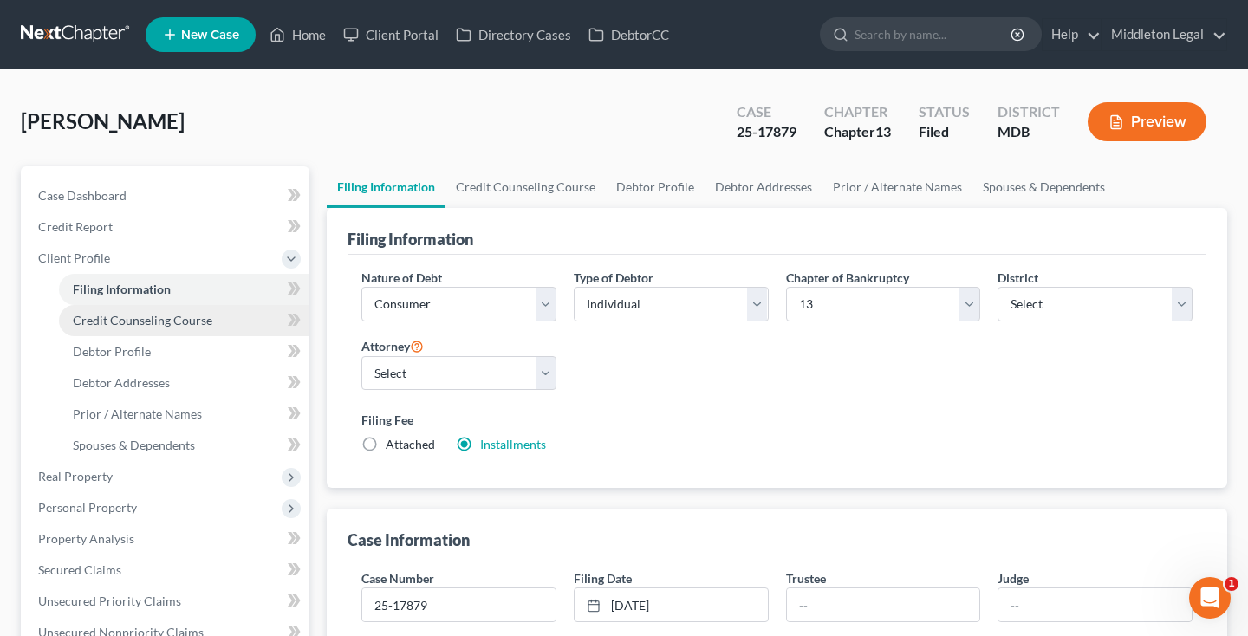
click at [117, 315] on span "Credit Counseling Course" at bounding box center [142, 320] width 139 height 15
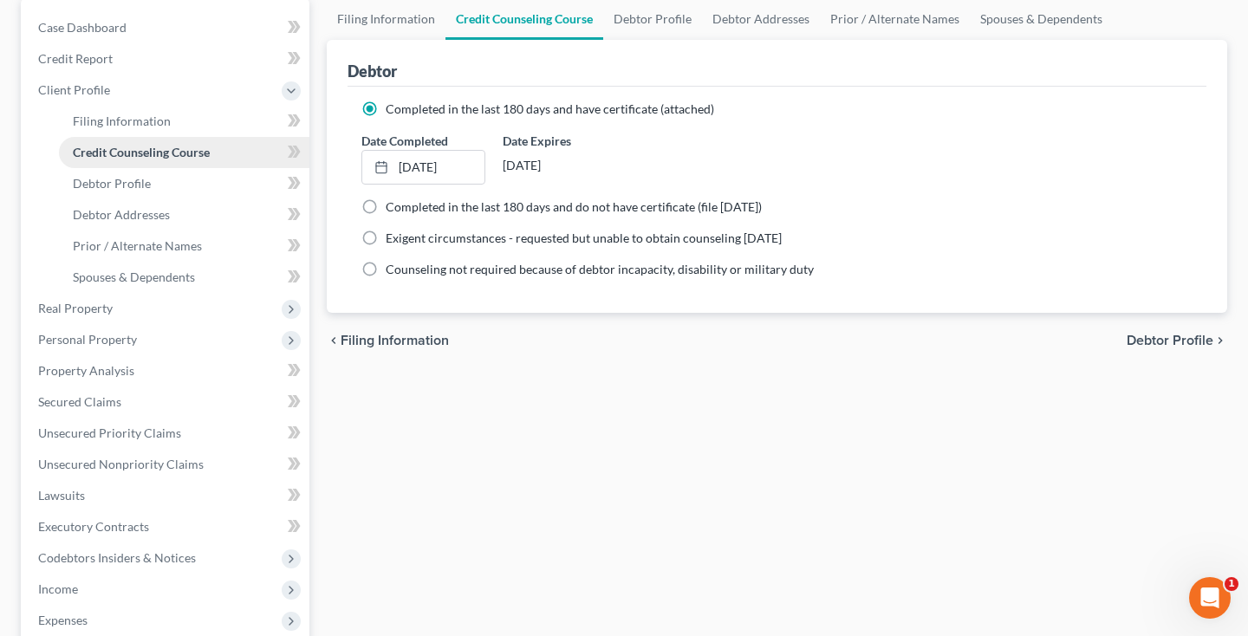
scroll to position [172, 0]
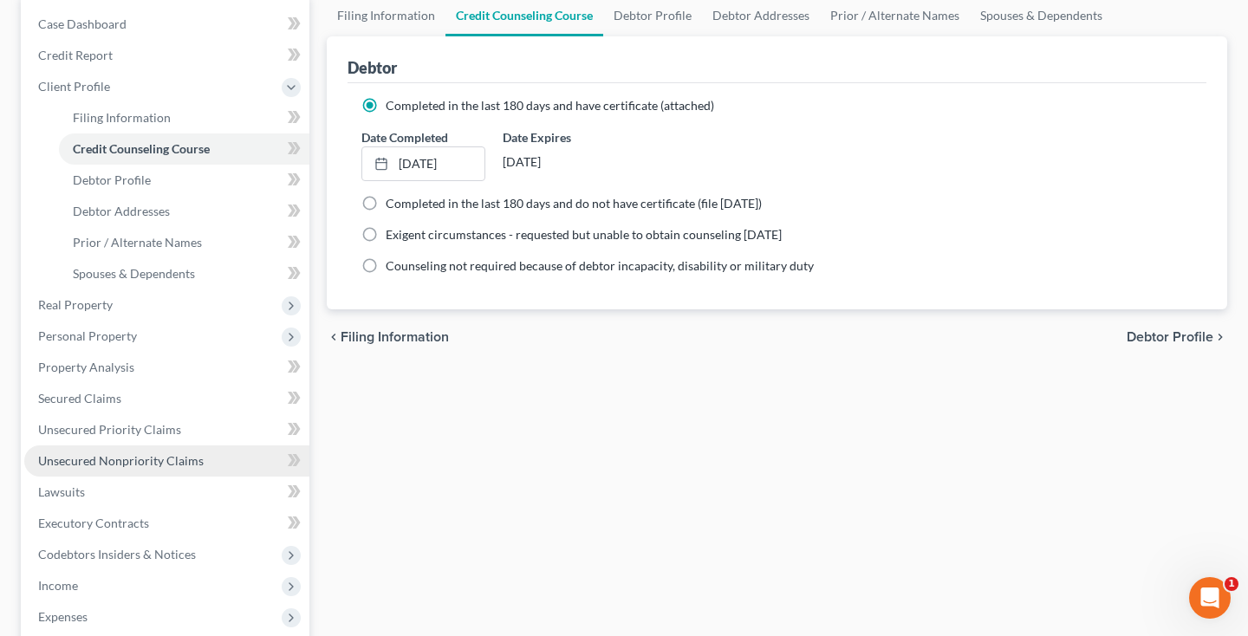
click at [137, 462] on span "Unsecured Nonpriority Claims" at bounding box center [120, 460] width 165 height 15
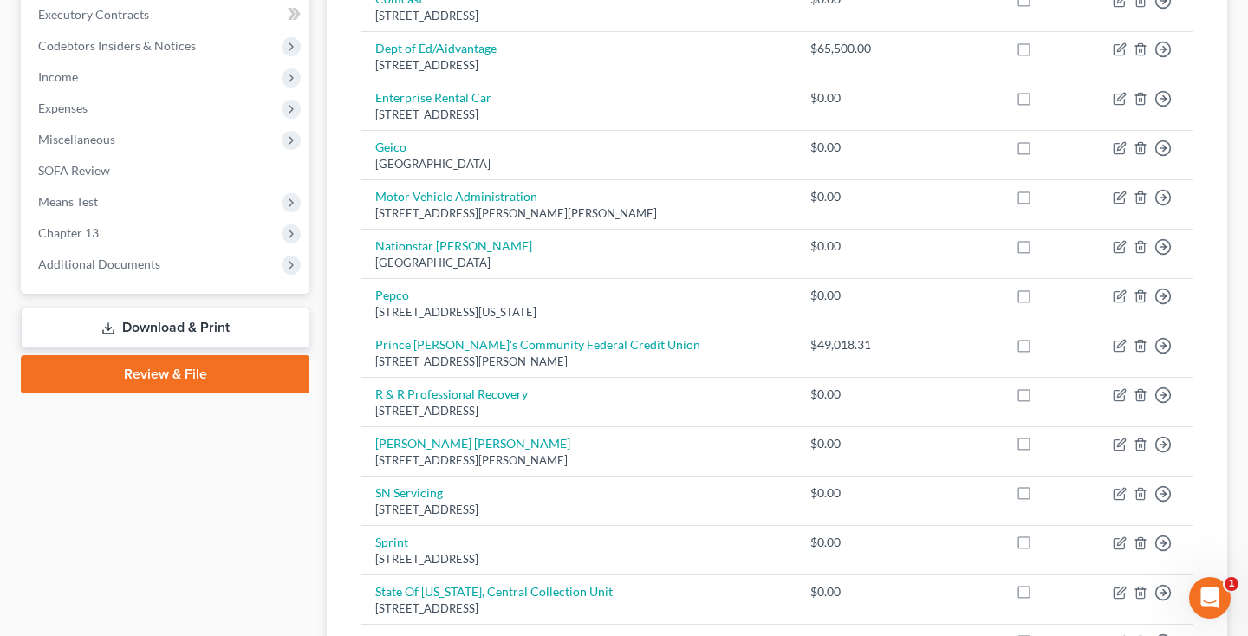
scroll to position [492, 0]
click at [221, 327] on link "Download & Print" at bounding box center [165, 328] width 288 height 41
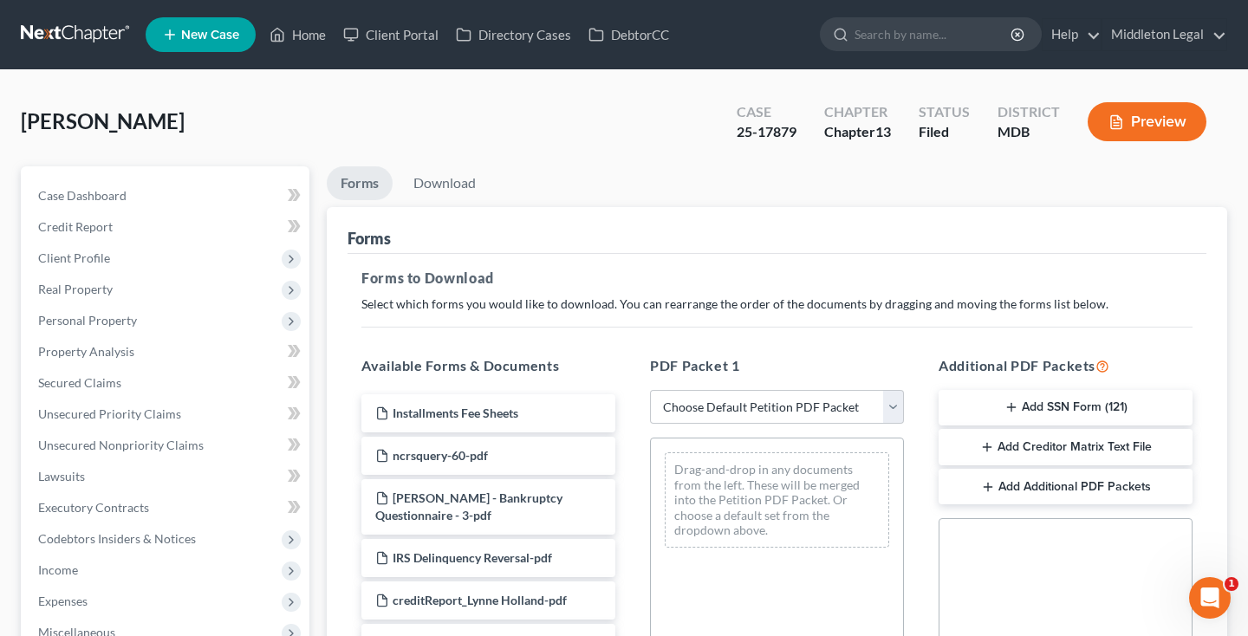
click at [1077, 445] on button "Add Creditor Matrix Text File" at bounding box center [1065, 447] width 254 height 36
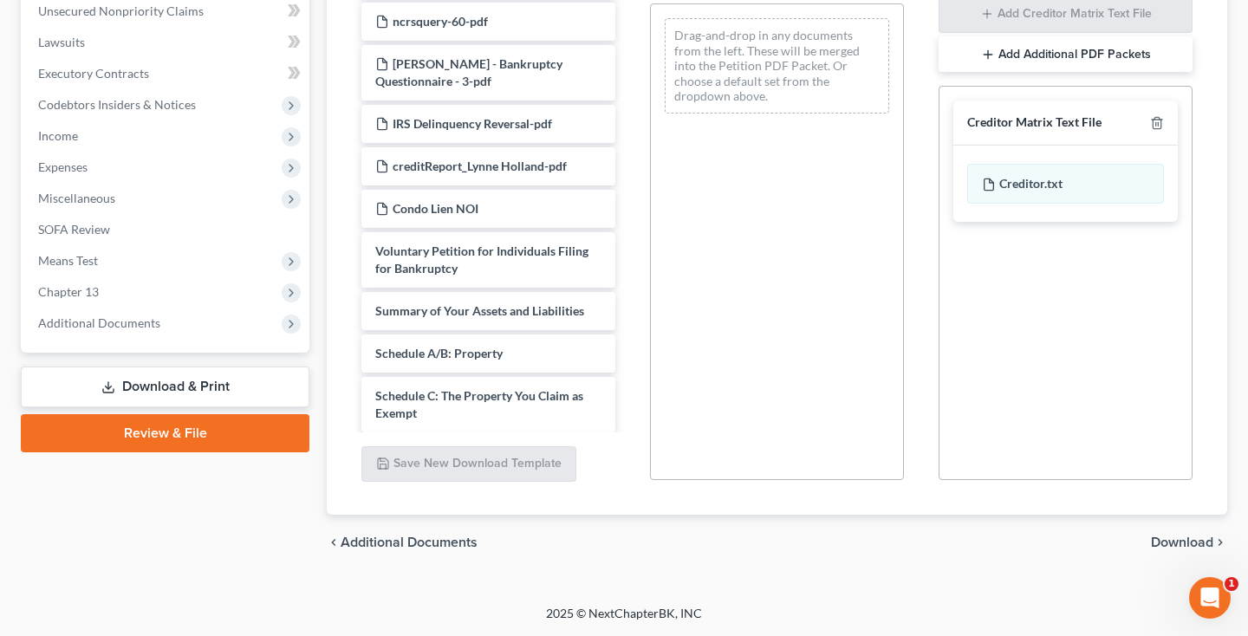
click at [1170, 537] on span "Download" at bounding box center [1181, 542] width 62 height 14
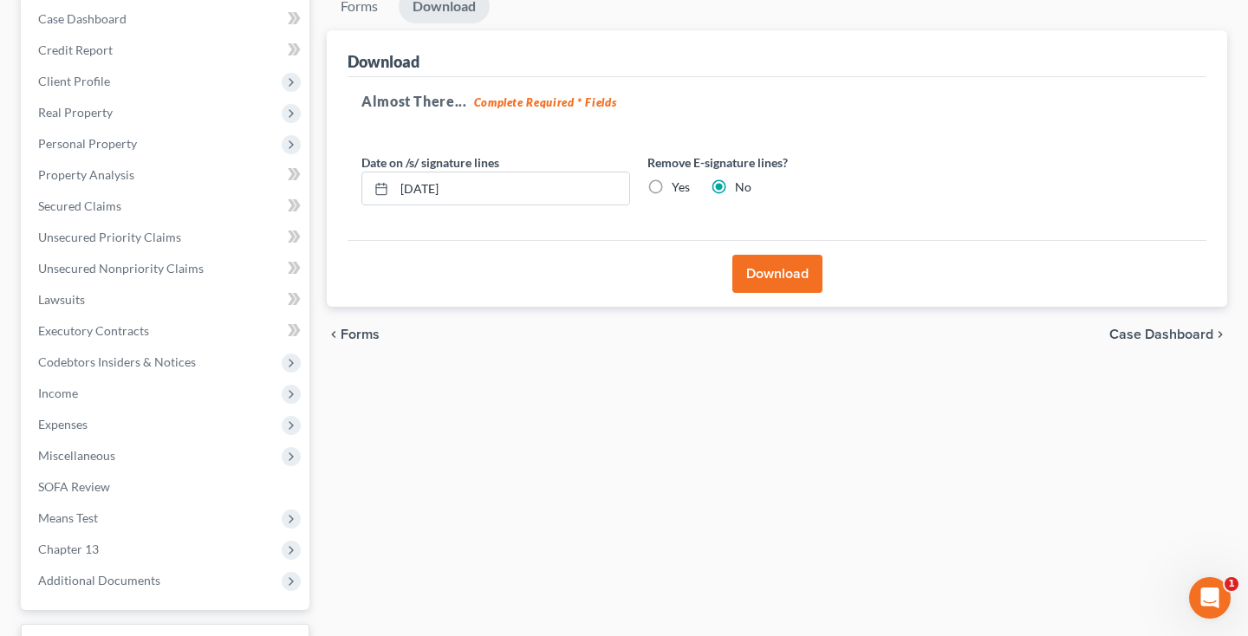
scroll to position [152, 0]
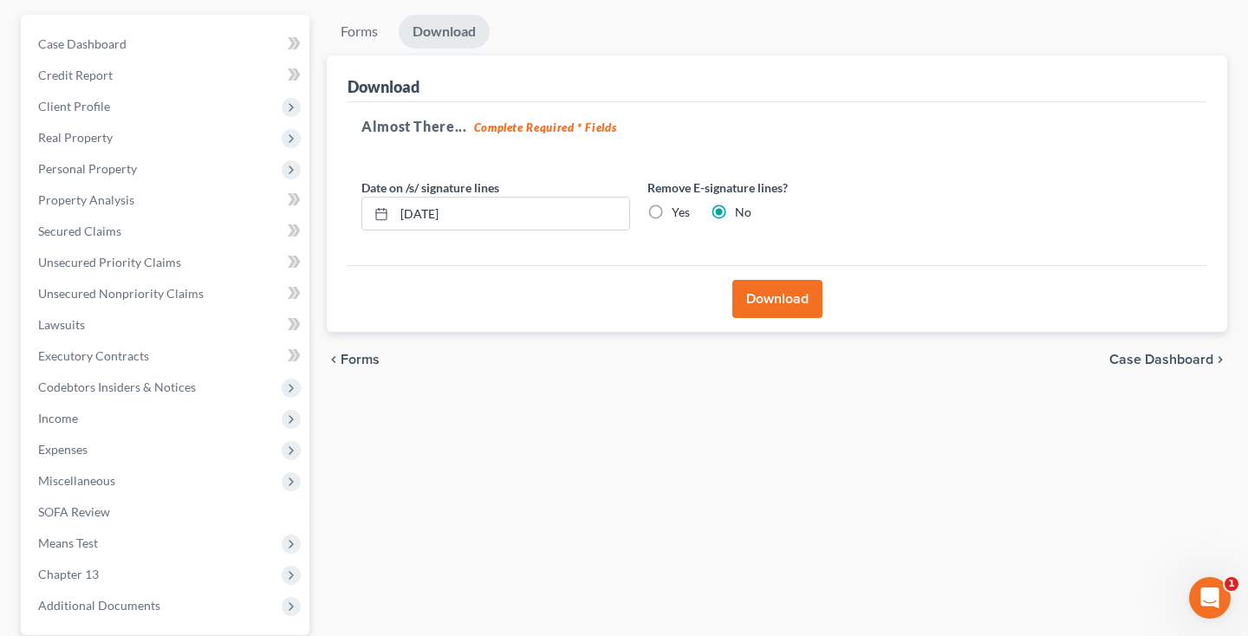
click at [779, 308] on button "Download" at bounding box center [777, 299] width 90 height 38
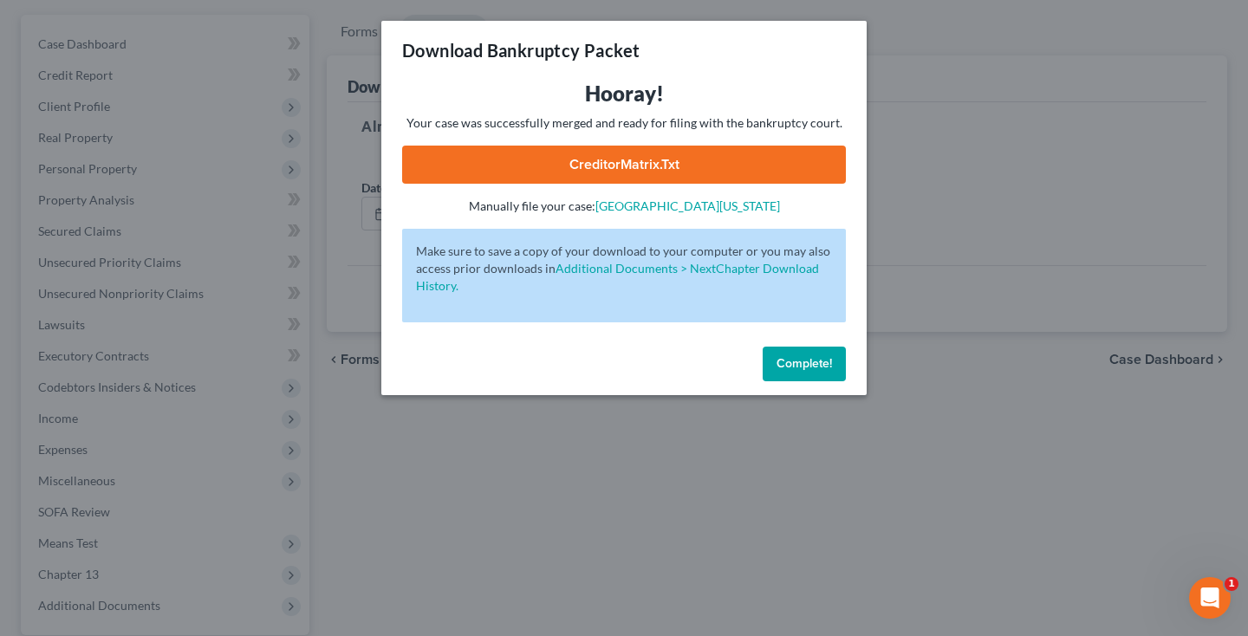
click at [536, 167] on link "CreditorMatrix.txt" at bounding box center [624, 165] width 444 height 38
